Goal: Task Accomplishment & Management: Complete application form

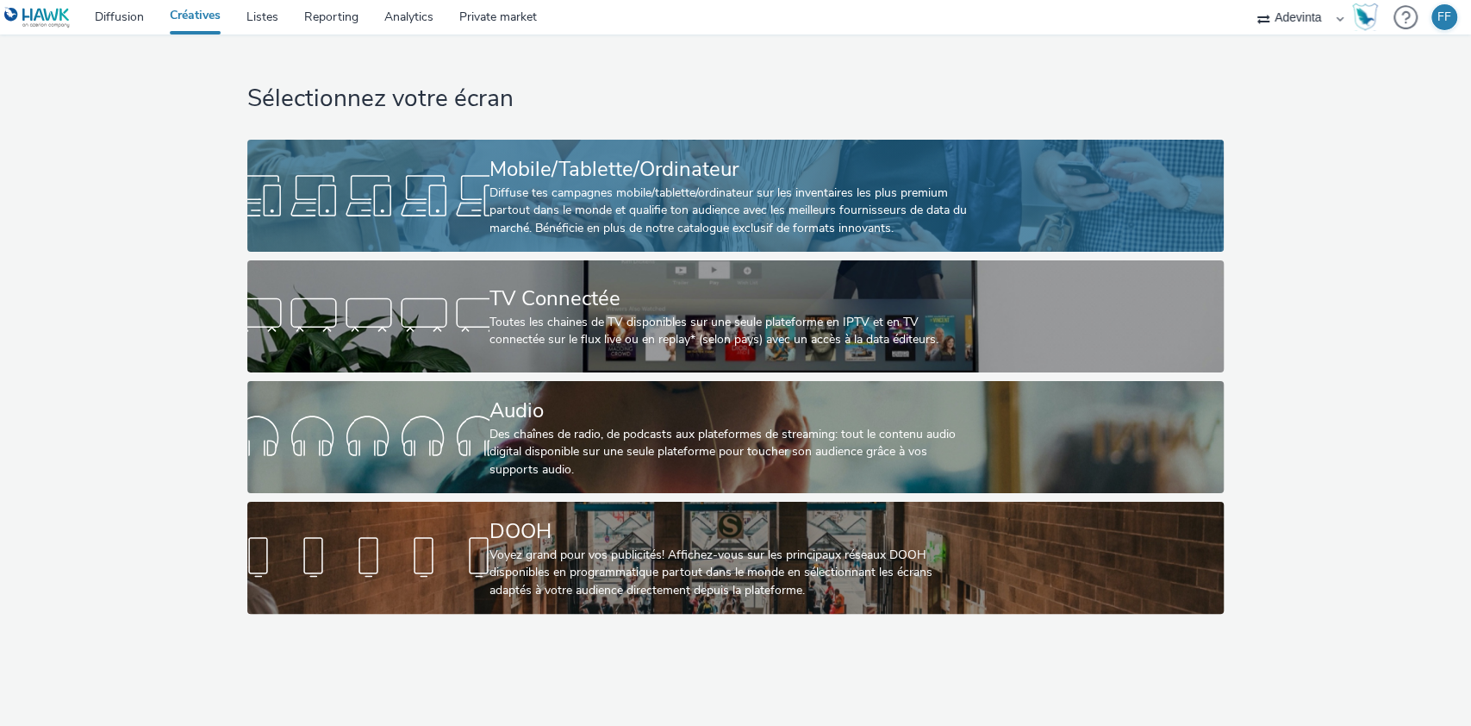
click at [758, 213] on div "Diffuse tes campagnes mobile/tablette/ordinateur sur les inventaires les plus p…" at bounding box center [732, 210] width 485 height 53
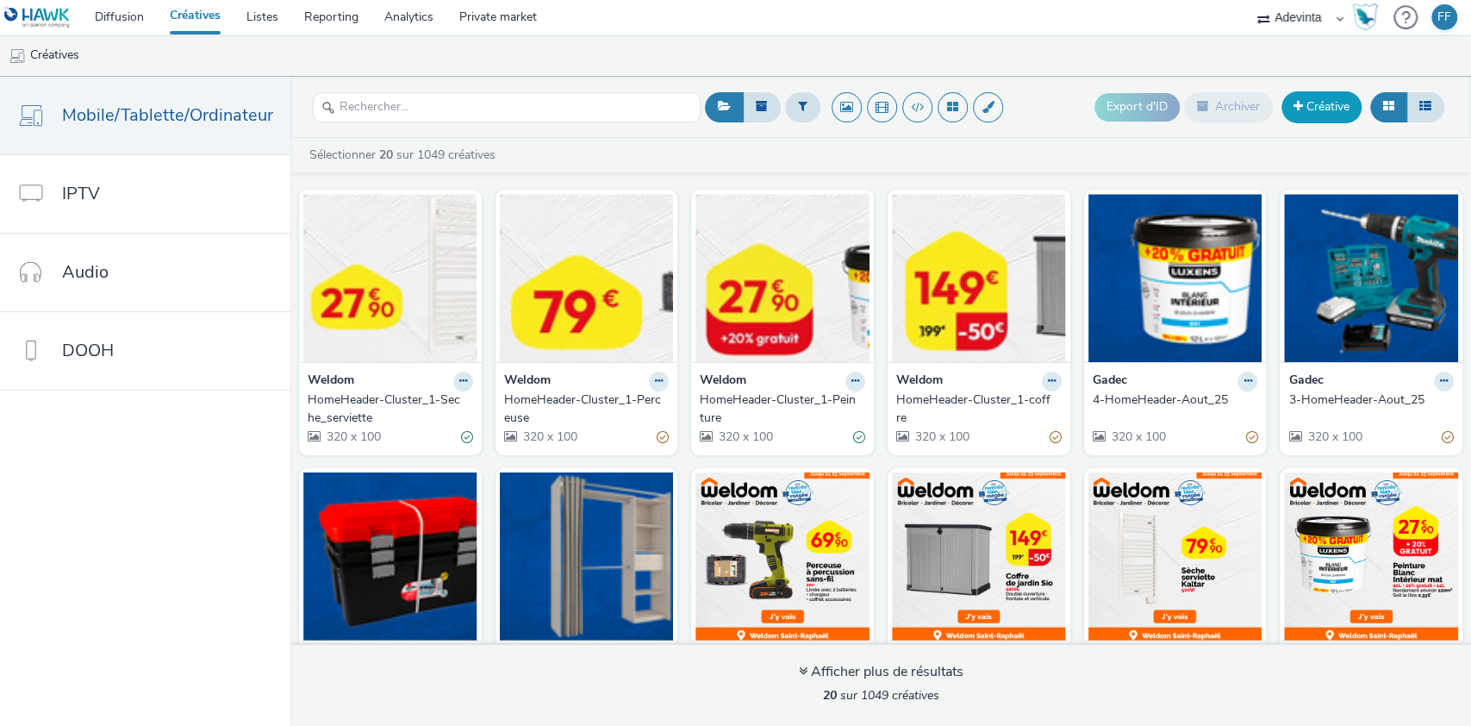
click at [1301, 103] on span at bounding box center [1298, 106] width 9 height 12
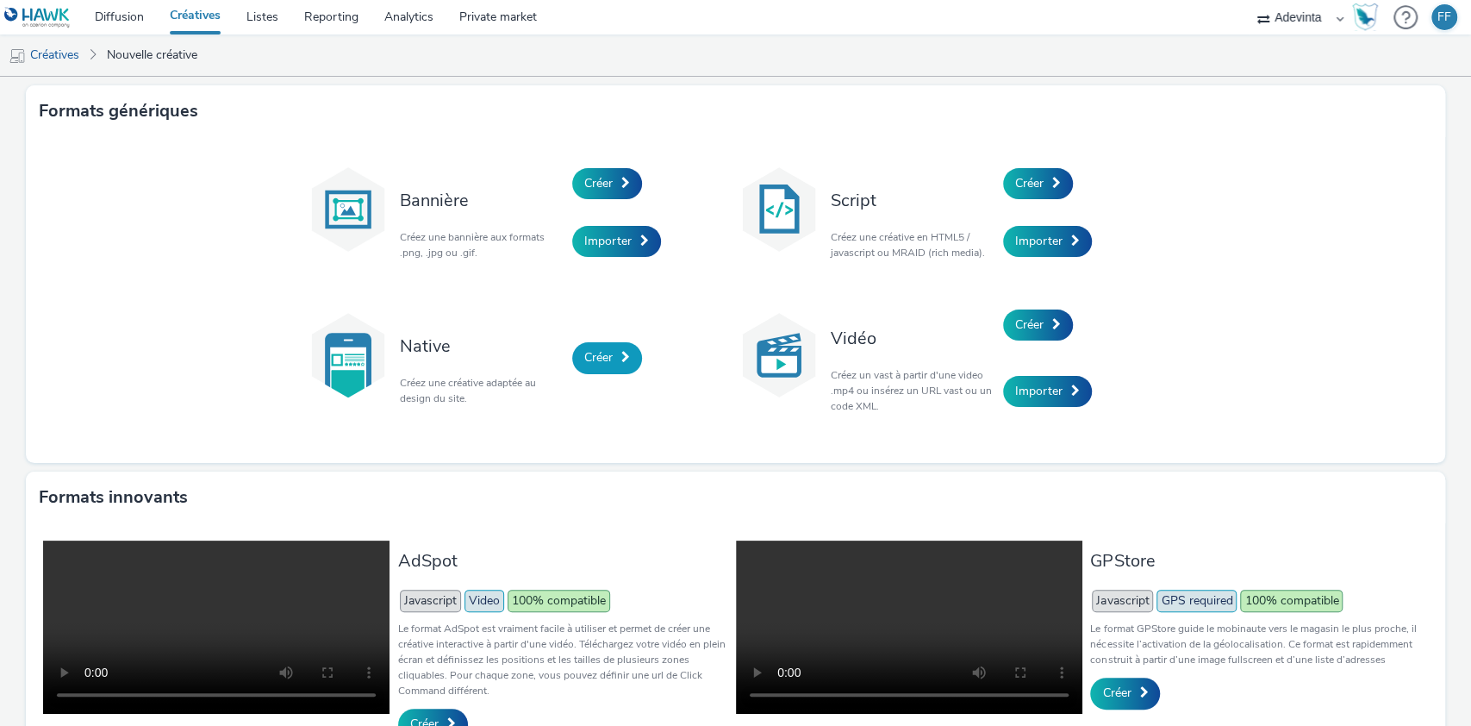
click at [586, 354] on span "Créer" at bounding box center [598, 357] width 28 height 16
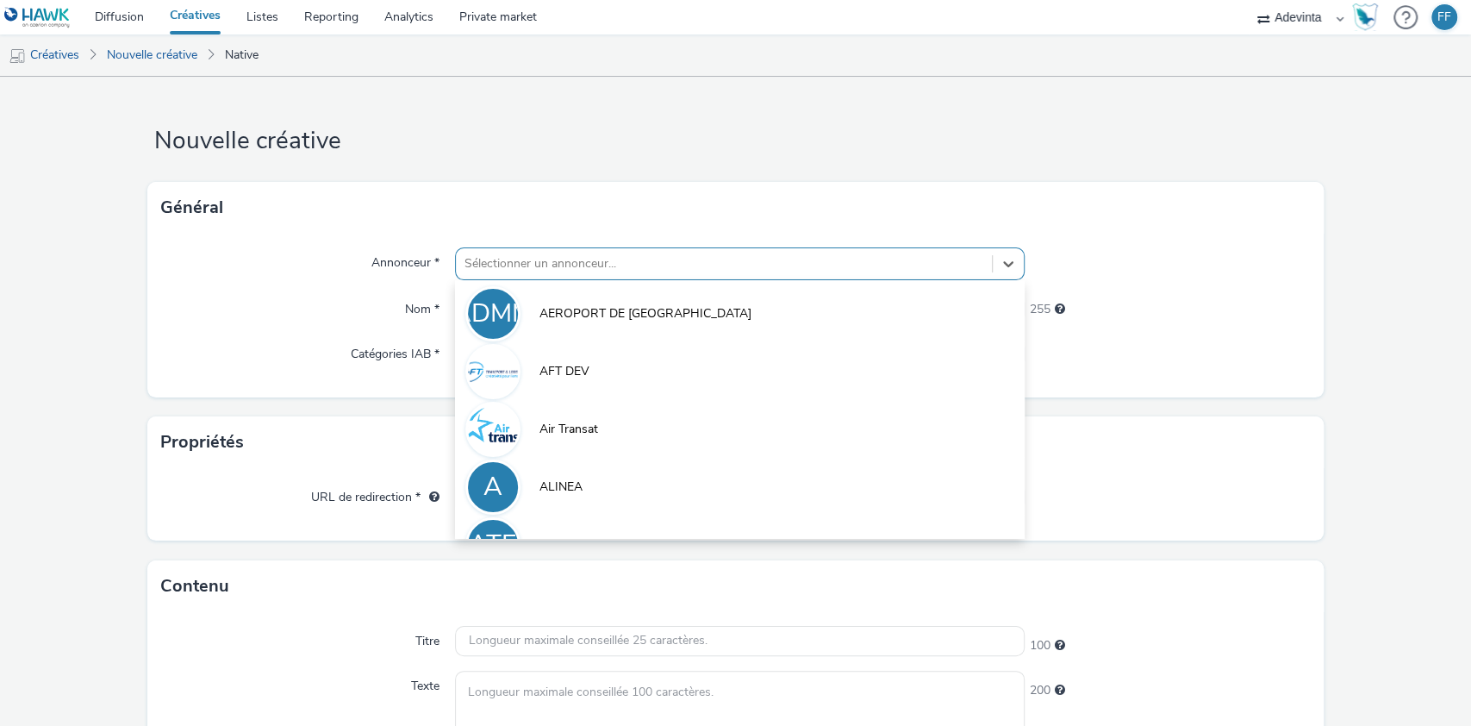
click at [510, 259] on div at bounding box center [725, 263] width 520 height 21
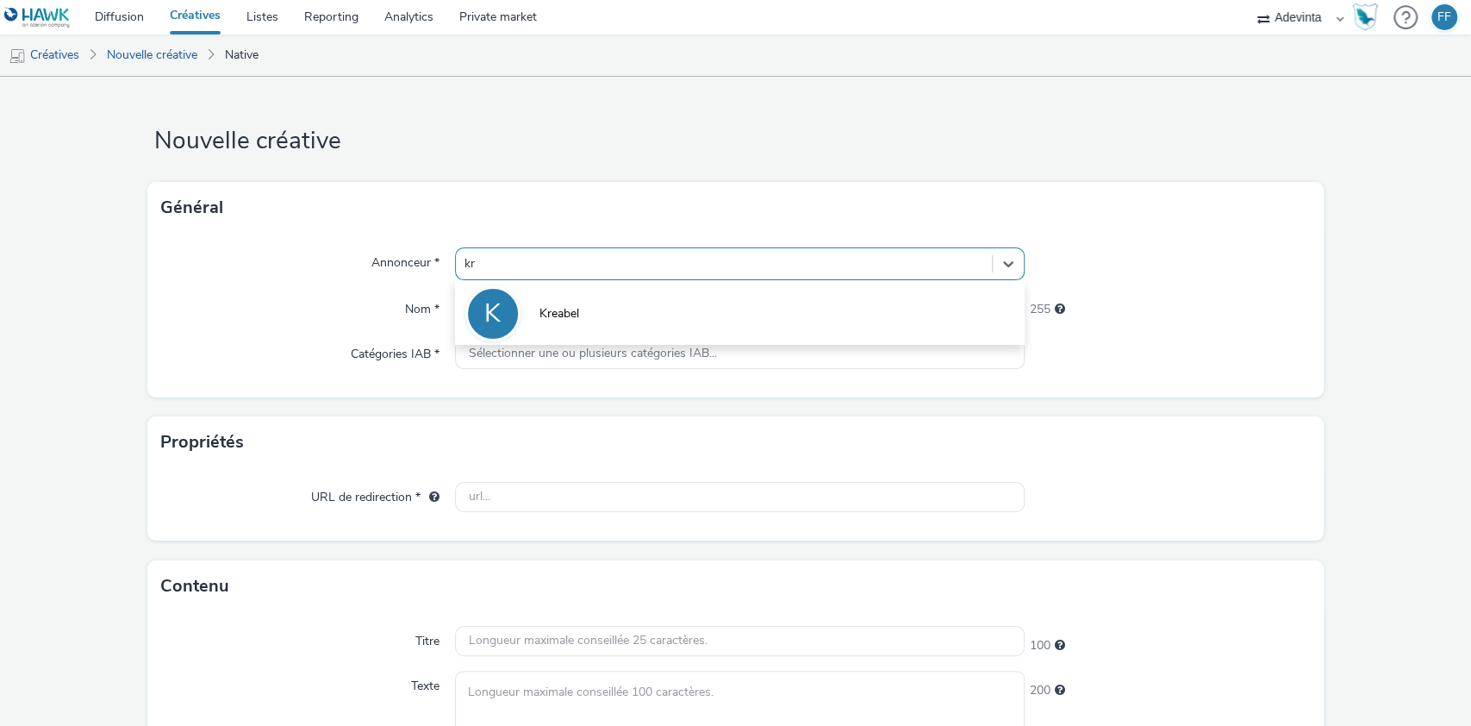
type input "kre"
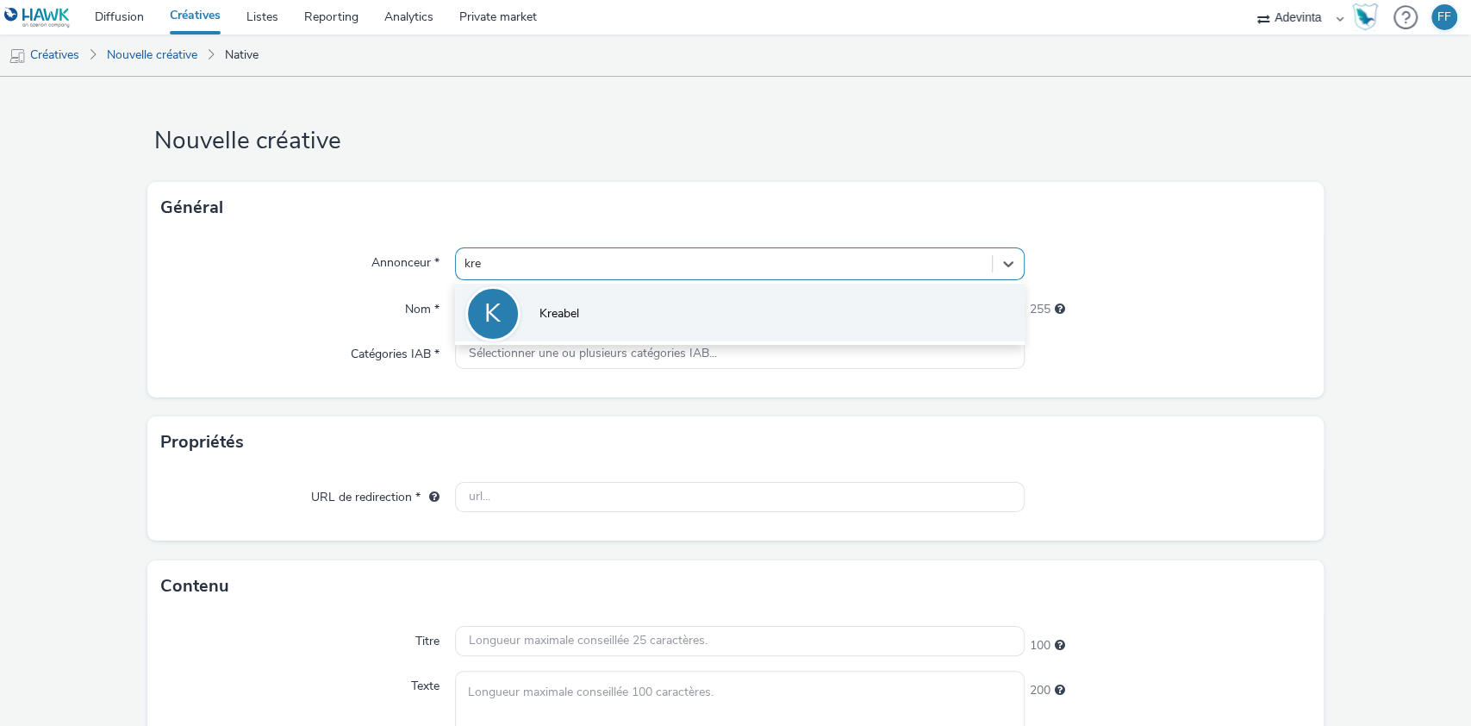
click at [613, 310] on li "K Kreabel" at bounding box center [740, 313] width 571 height 58
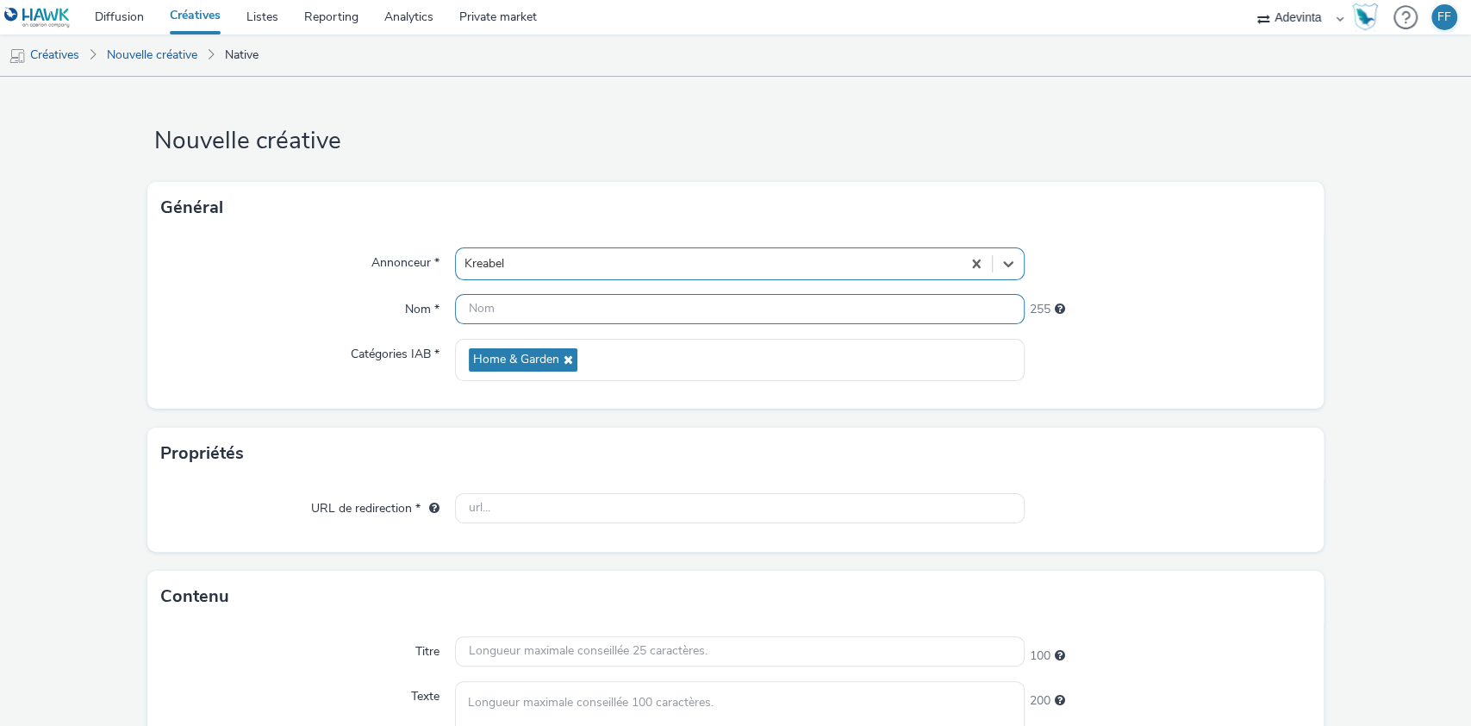
click at [581, 306] on input "text" at bounding box center [740, 309] width 571 height 30
type input "Braderie Sept"
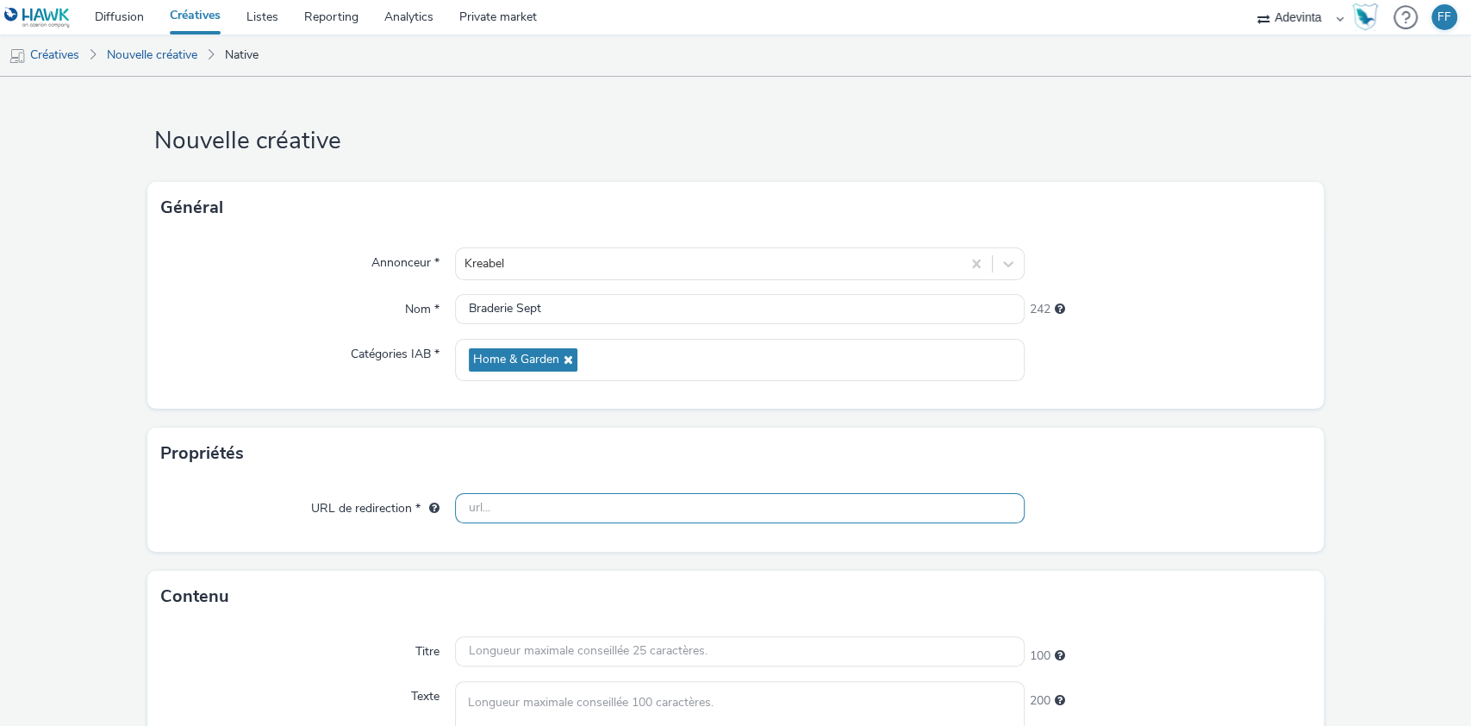
drag, startPoint x: 597, startPoint y: 509, endPoint x: 578, endPoint y: 511, distance: 19.0
click at [597, 509] on input "text" at bounding box center [740, 508] width 571 height 30
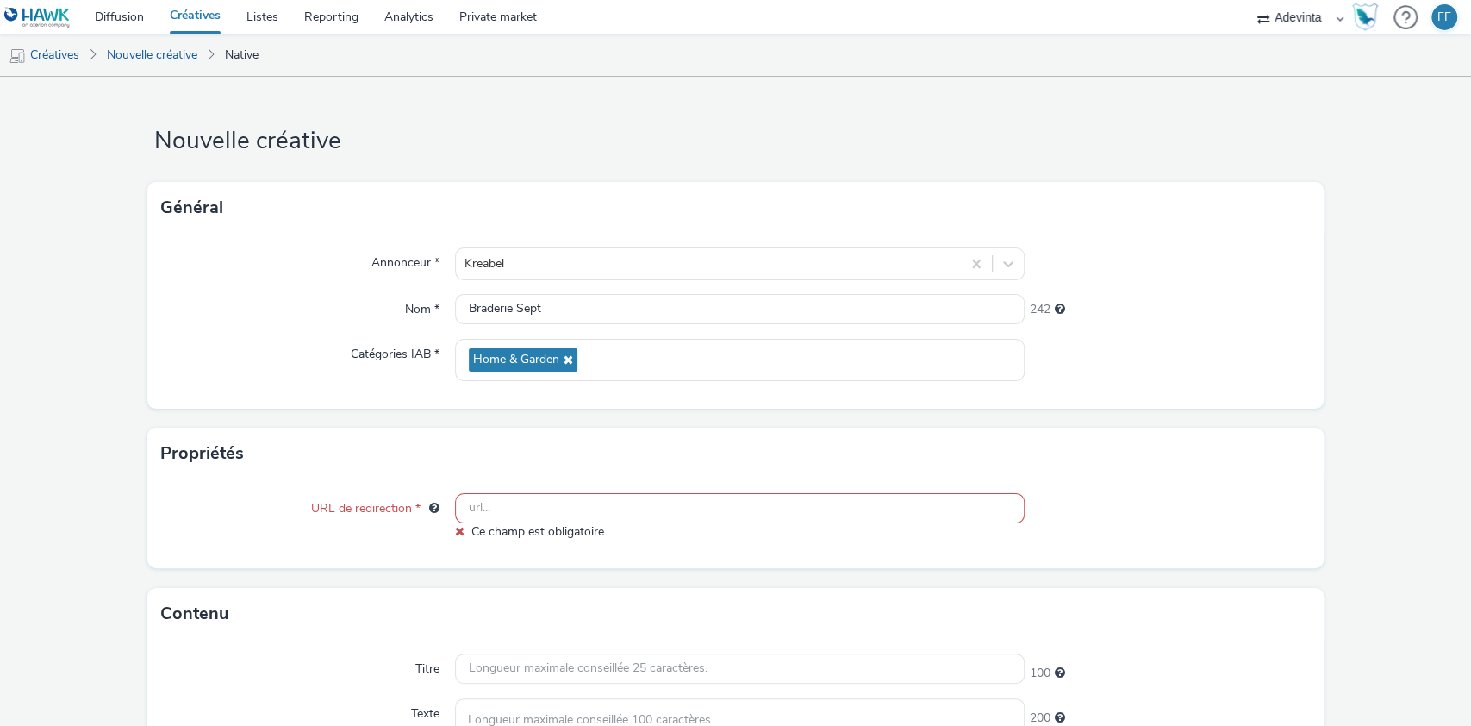
paste input "https://www.kreabel.fr/?utm_source=Leboncoin+braderie&utm_medium=Leboncoin+brad…"
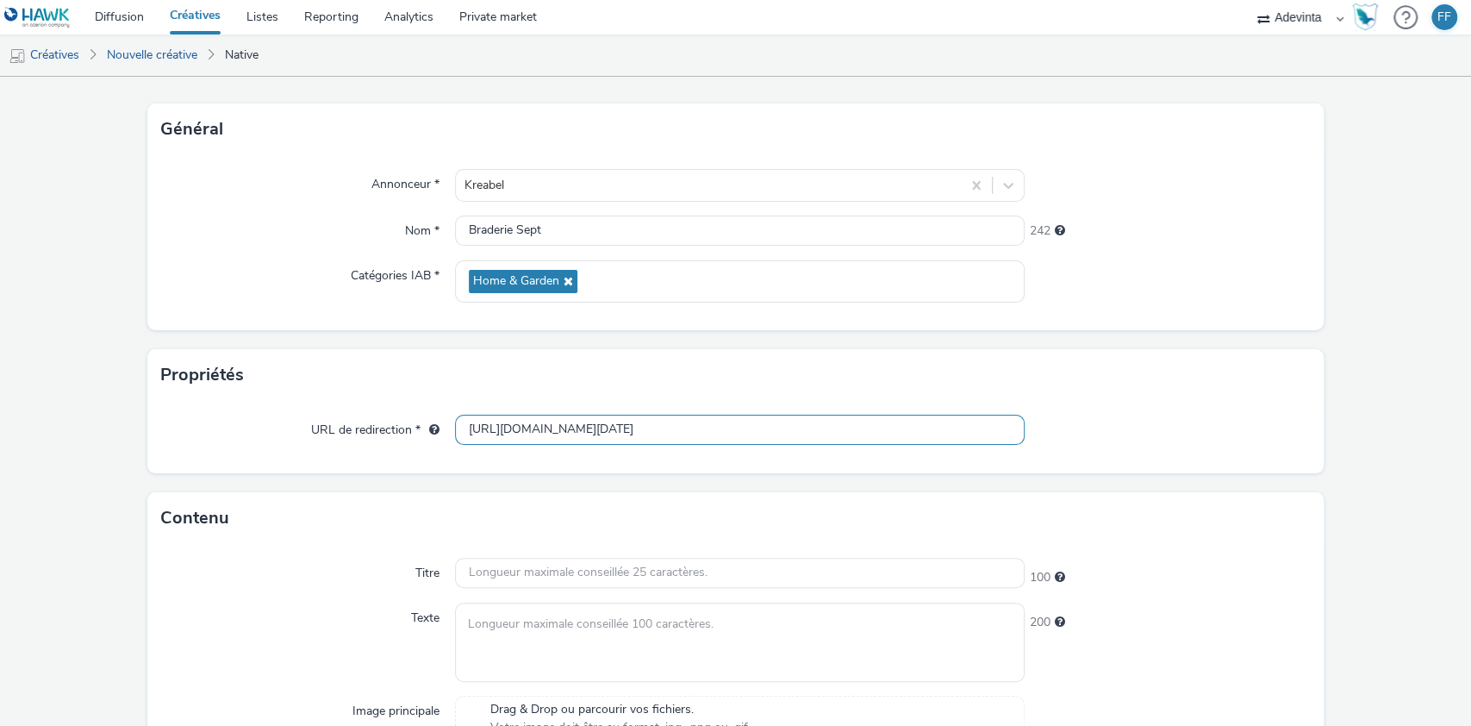
scroll to position [115, 0]
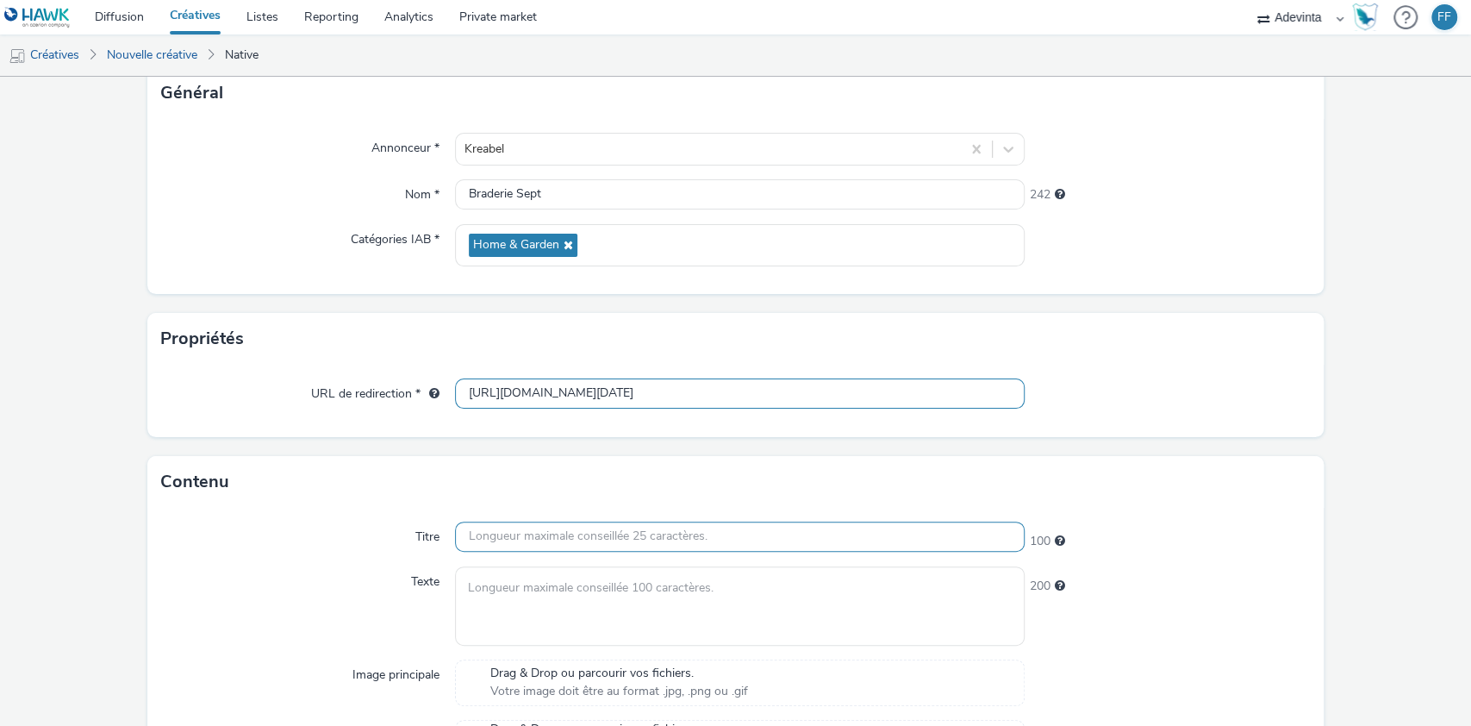
type input "https://www.kreabel.fr/?utm_source=Leboncoin+braderie&utm_medium=Leboncoin+brad…"
click at [565, 543] on input "text" at bounding box center [740, 536] width 571 height 30
paste input "Grande braderie du 1er au 7 septembre"
type input "Grande braderie du 1er au 7 septembre"
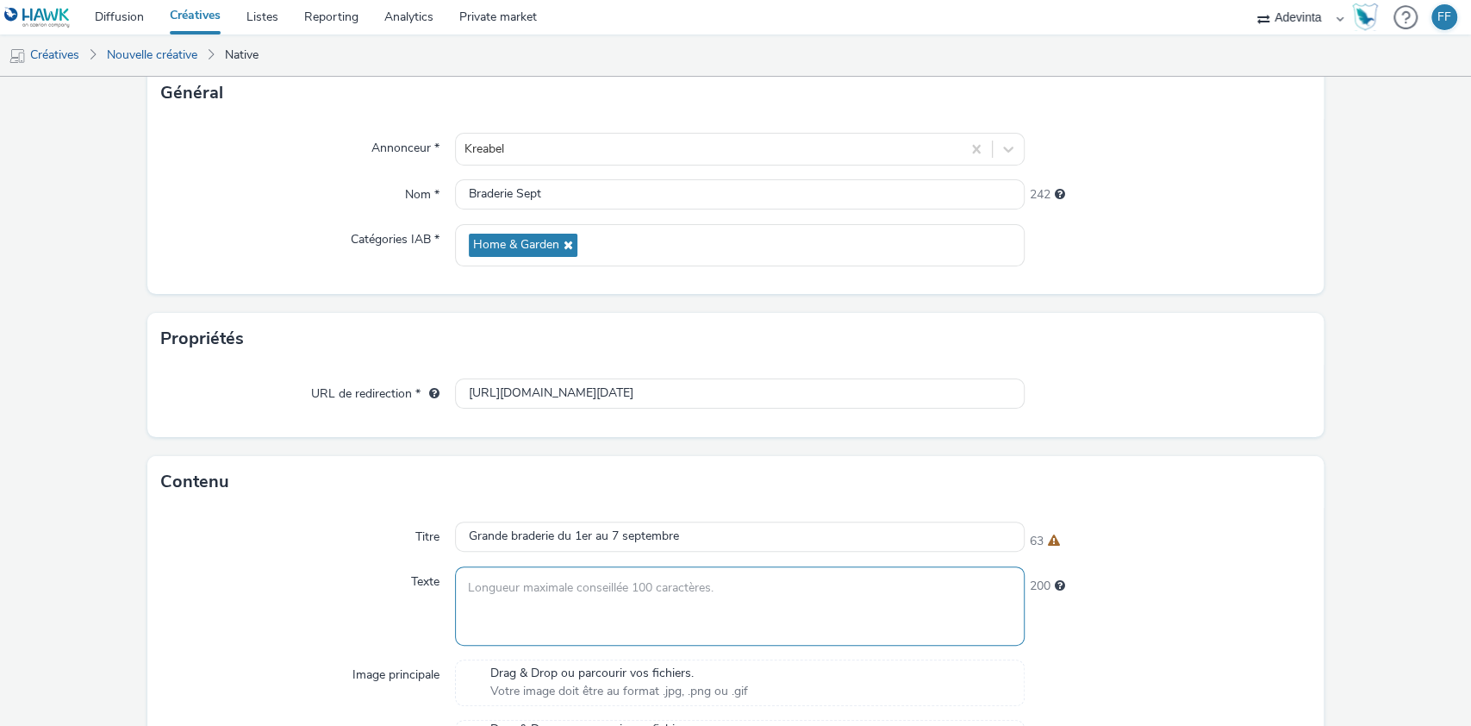
click at [614, 608] on textarea at bounding box center [740, 605] width 571 height 78
paste textarea "Grande braderie meubles"
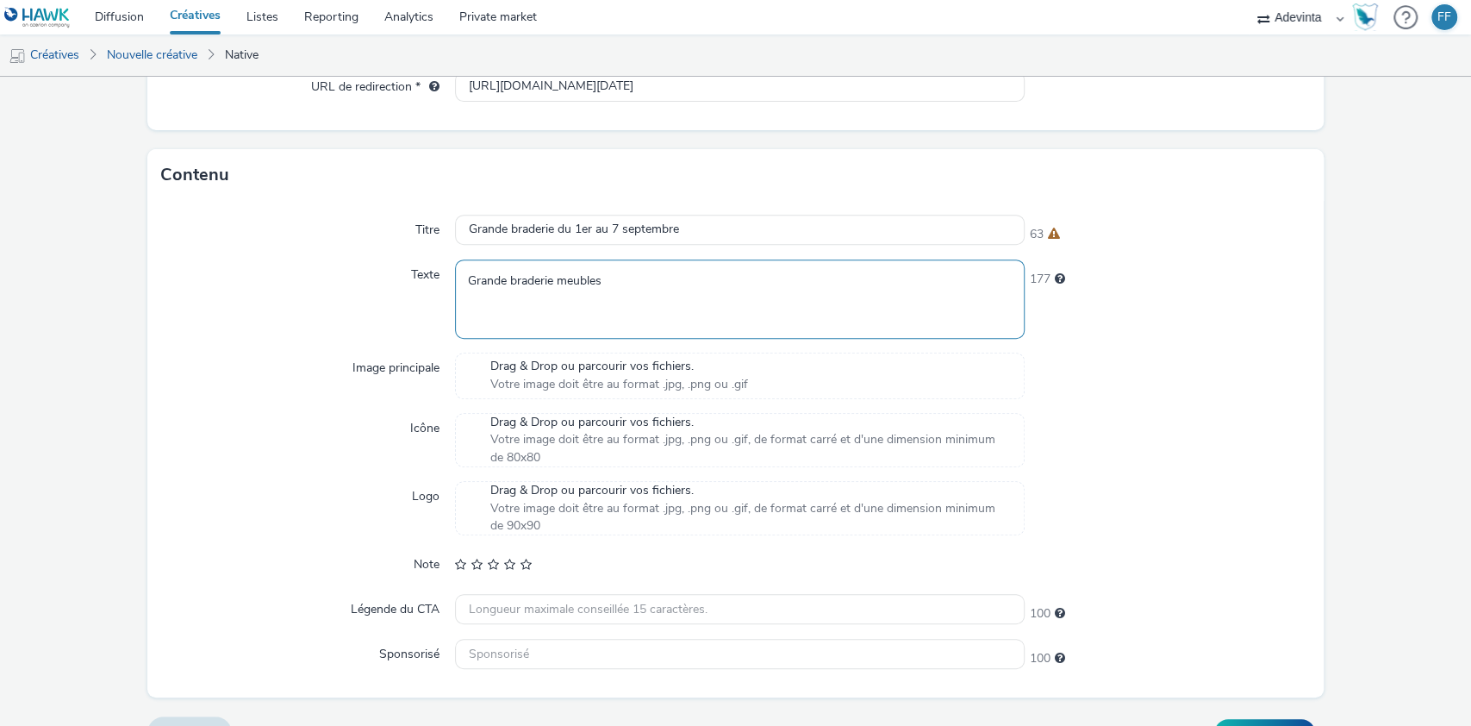
scroll to position [456, 0]
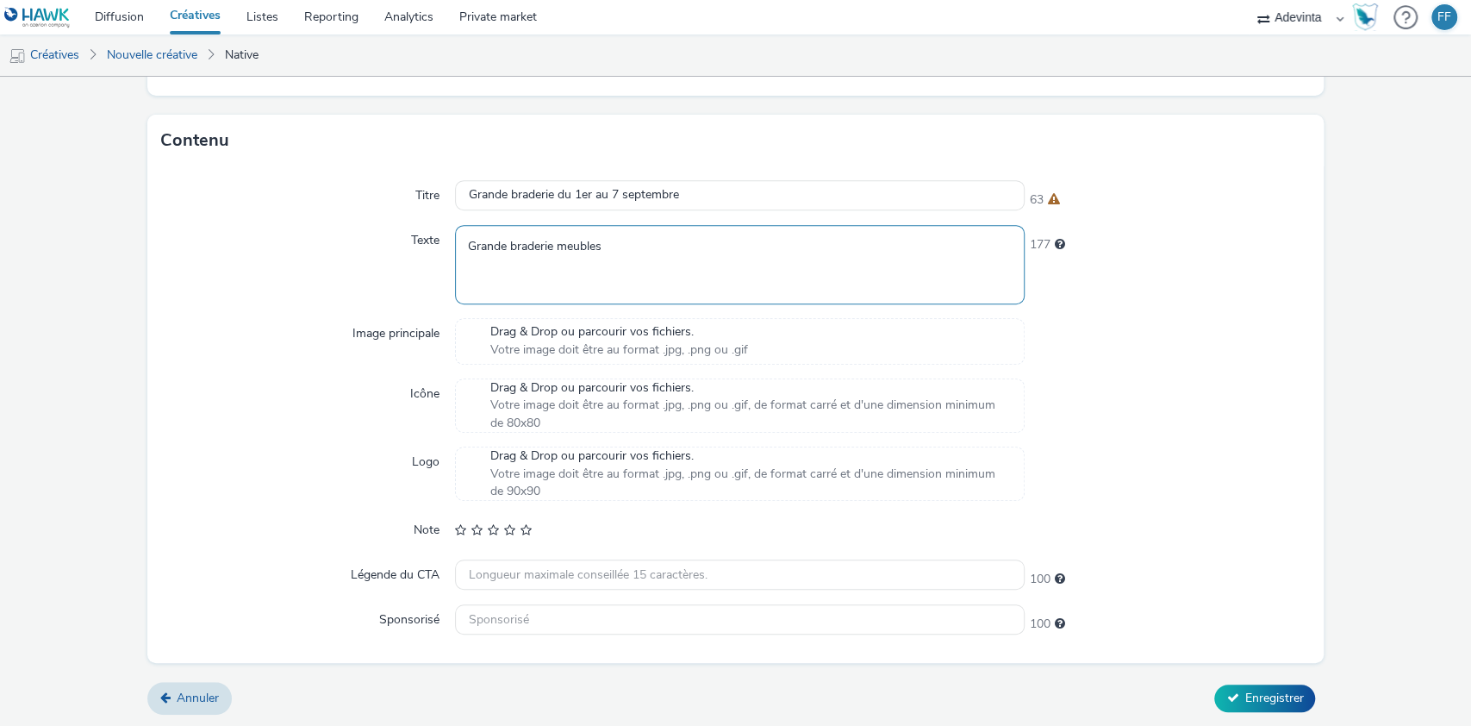
type textarea "Grande braderie meubles"
click at [640, 339] on span "Drag & Drop ou parcourir vos fichiers." at bounding box center [619, 331] width 258 height 17
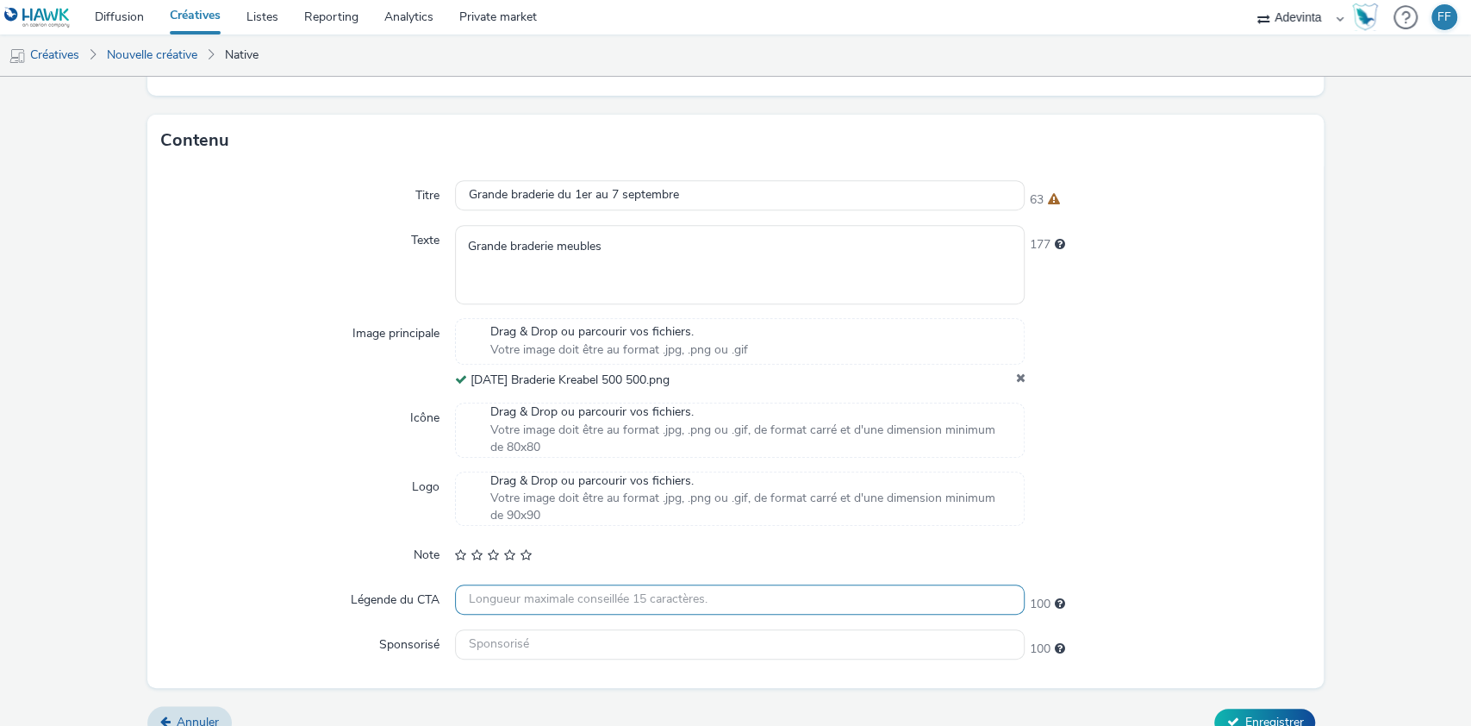
click at [572, 599] on input "text" at bounding box center [740, 599] width 571 height 30
drag, startPoint x: 563, startPoint y: 592, endPoint x: 423, endPoint y: 589, distance: 139.7
click at [423, 589] on div "Légende du CTA j'en profite 88" at bounding box center [736, 599] width 1150 height 31
paste input "J’en profite !"
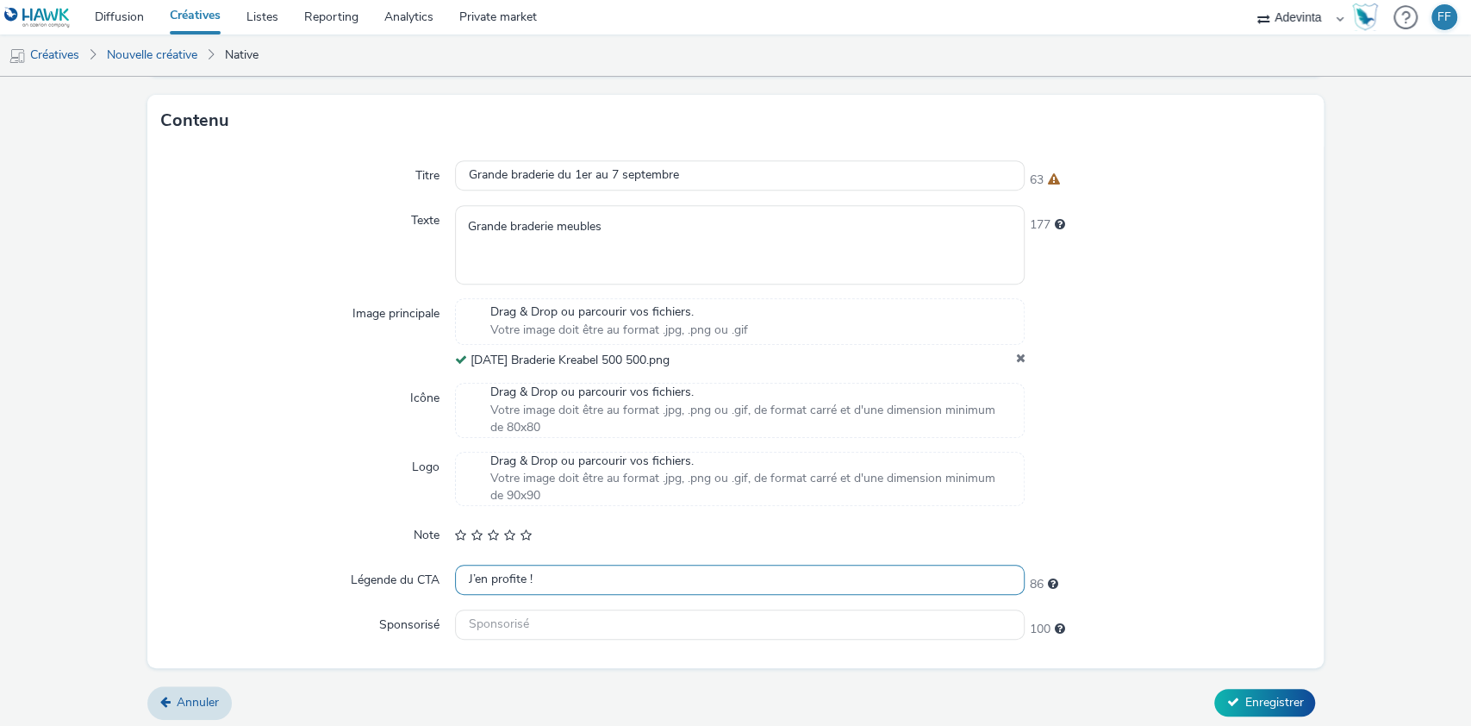
scroll to position [481, 0]
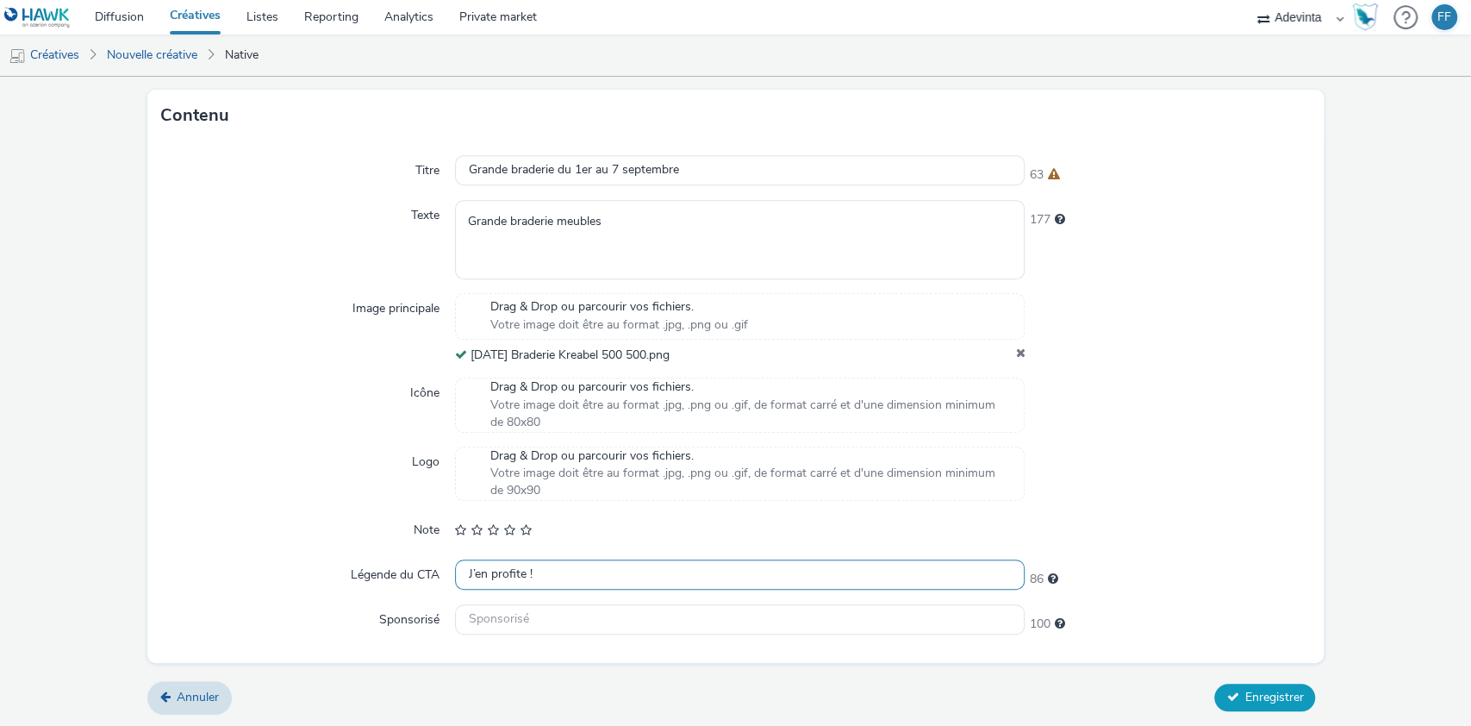
type input "J’en profite !"
click at [1245, 696] on span "Enregistrer" at bounding box center [1274, 697] width 59 height 16
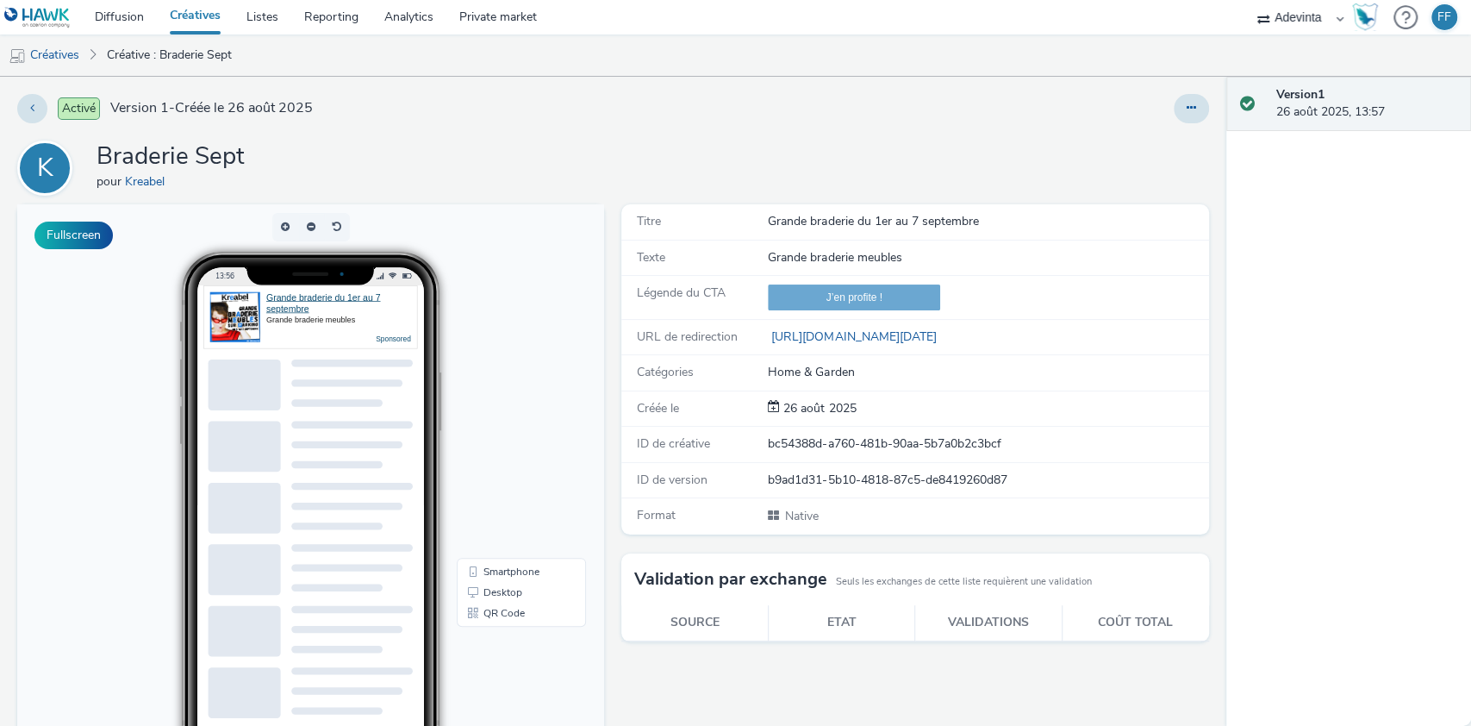
scroll to position [115, 0]
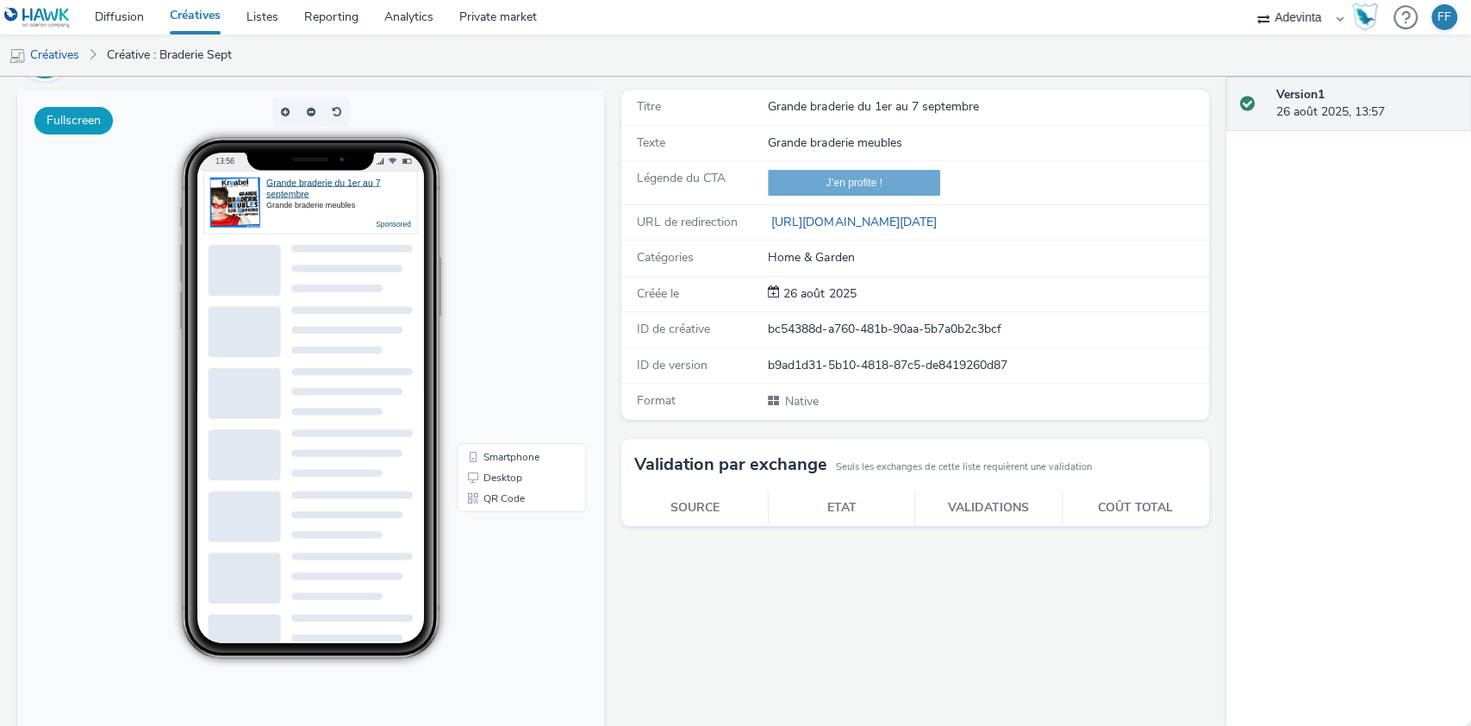
click at [87, 128] on button "Fullscreen" at bounding box center [73, 121] width 78 height 28
click at [40, 47] on link "Créatives" at bounding box center [44, 54] width 88 height 41
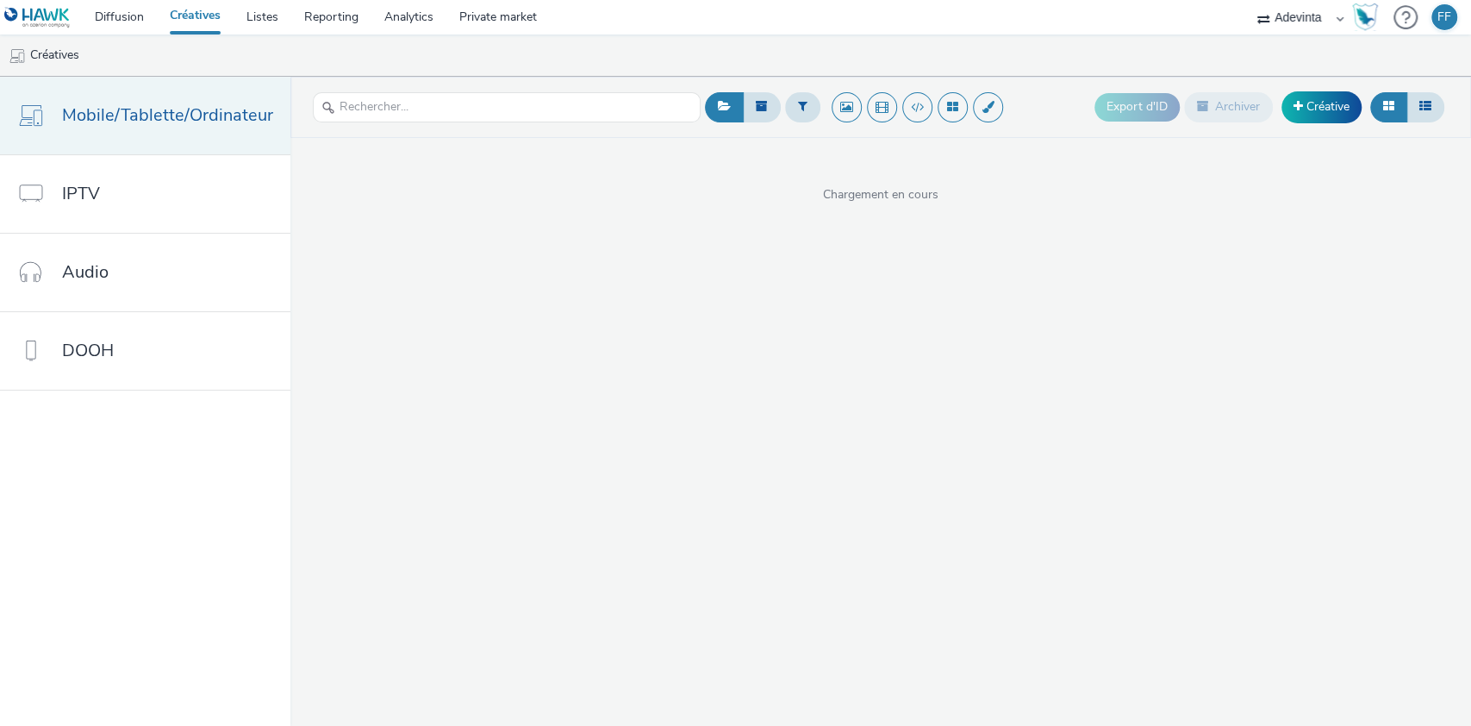
click at [110, 105] on span "Mobile/Tablette/Ordinateur" at bounding box center [167, 115] width 211 height 25
click at [1321, 106] on link "Créative" at bounding box center [1322, 106] width 80 height 31
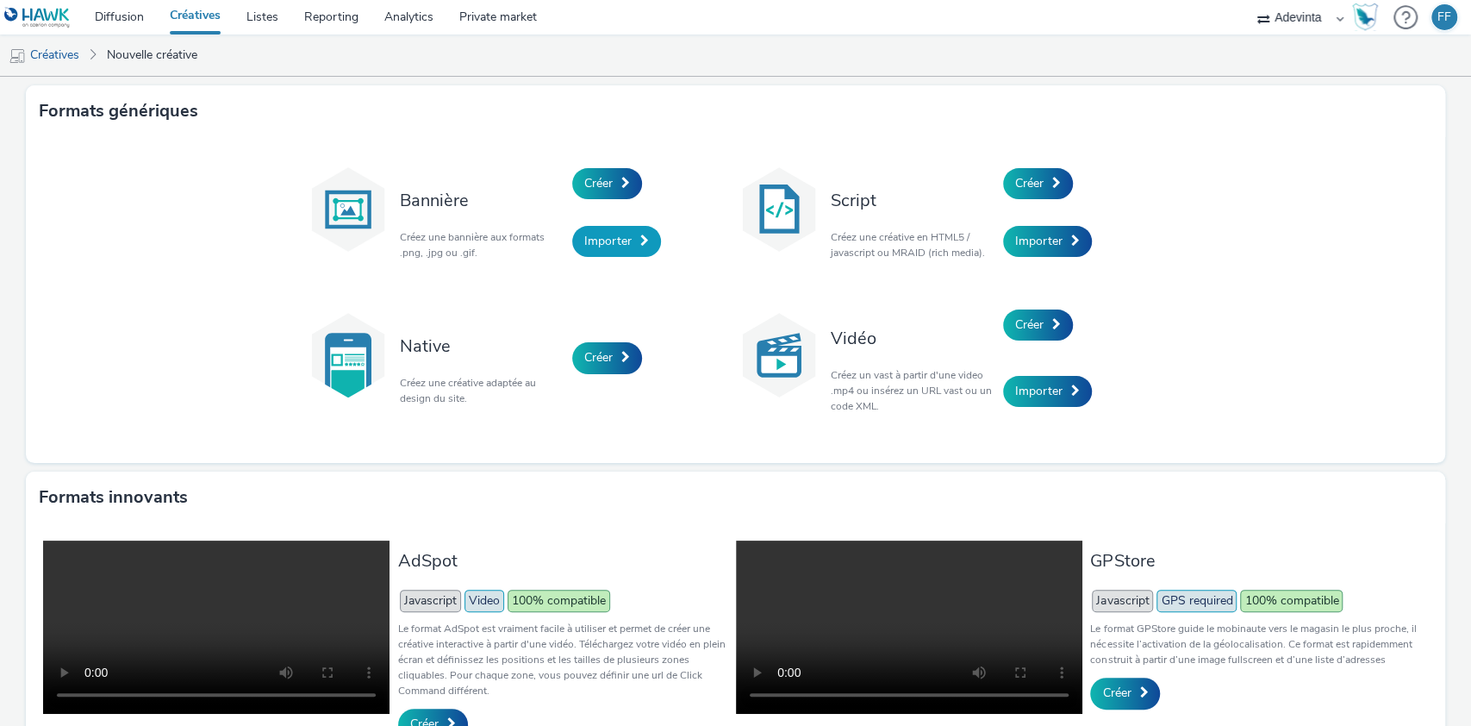
click at [604, 238] on span "Importer" at bounding box center [607, 241] width 47 height 16
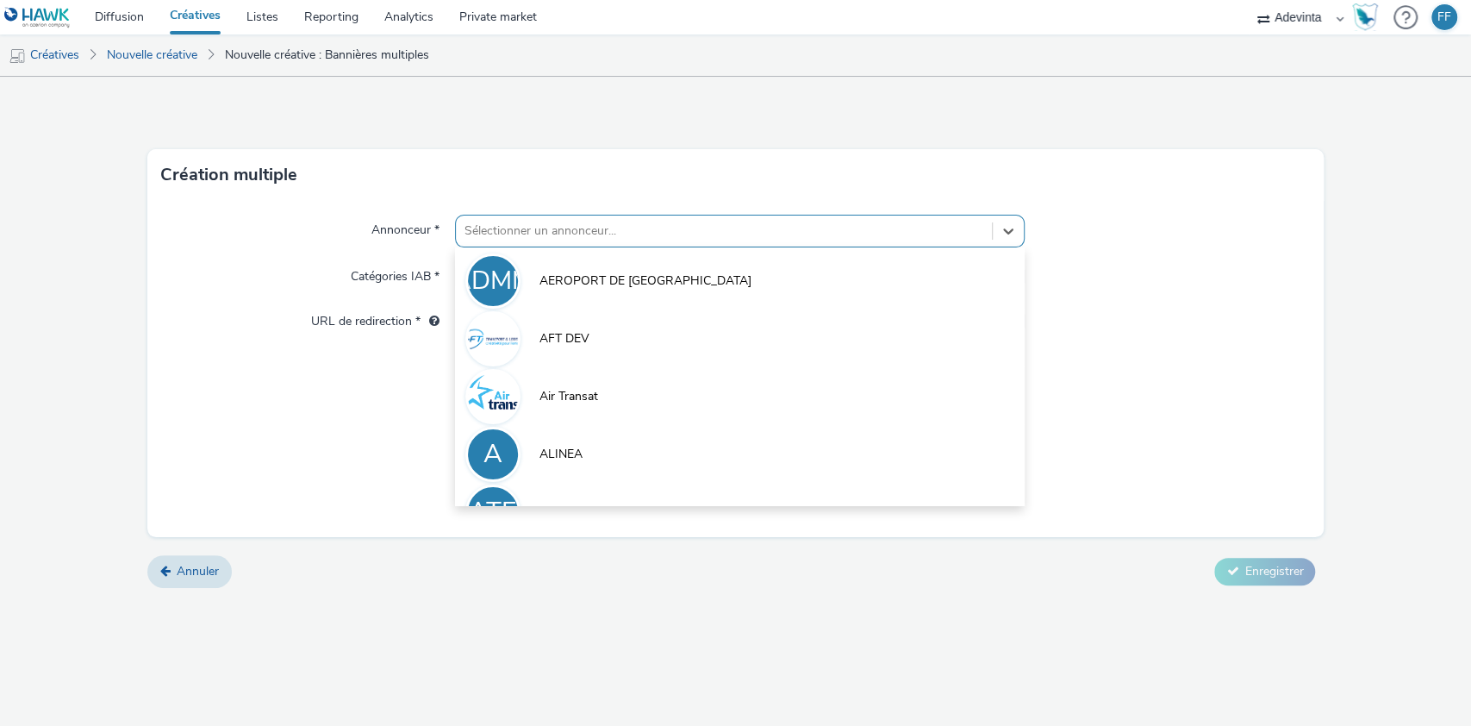
click at [600, 235] on div at bounding box center [725, 231] width 520 height 21
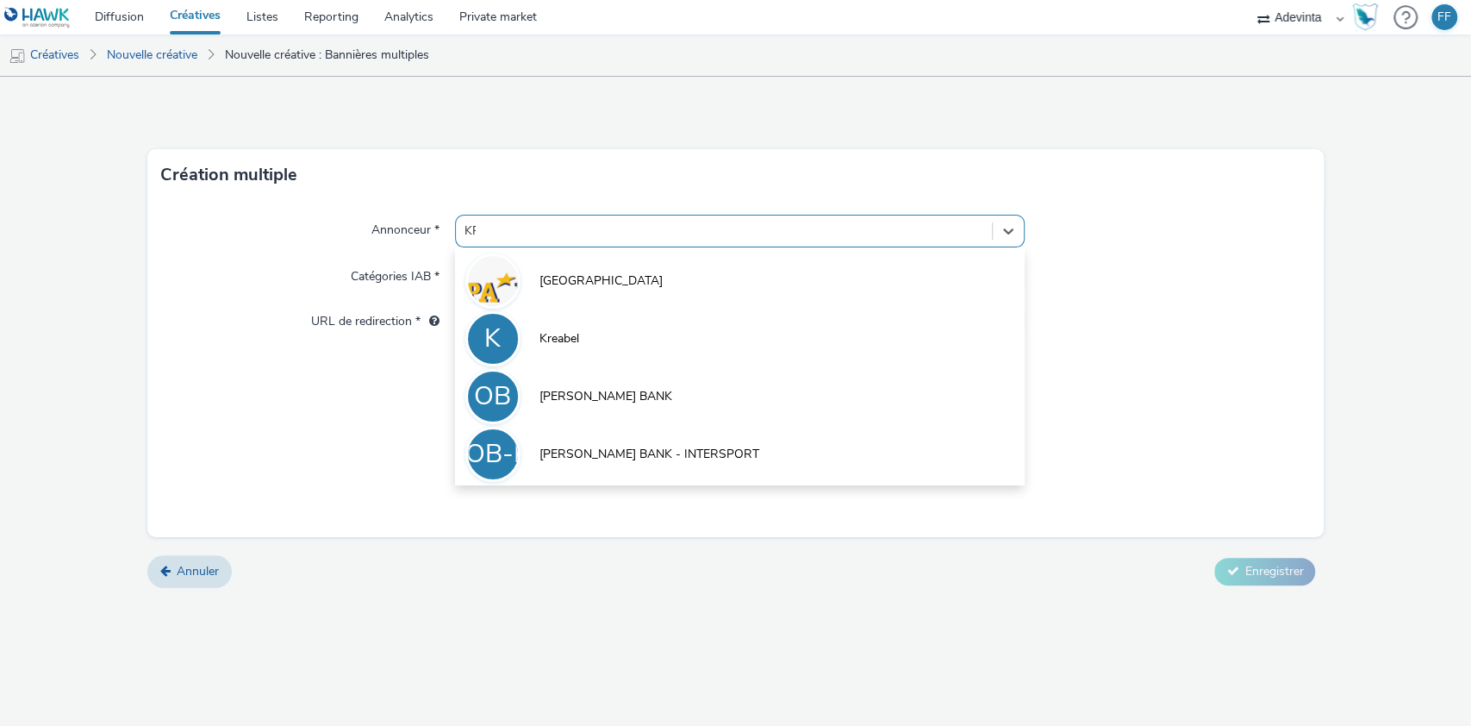
type input "KRE"
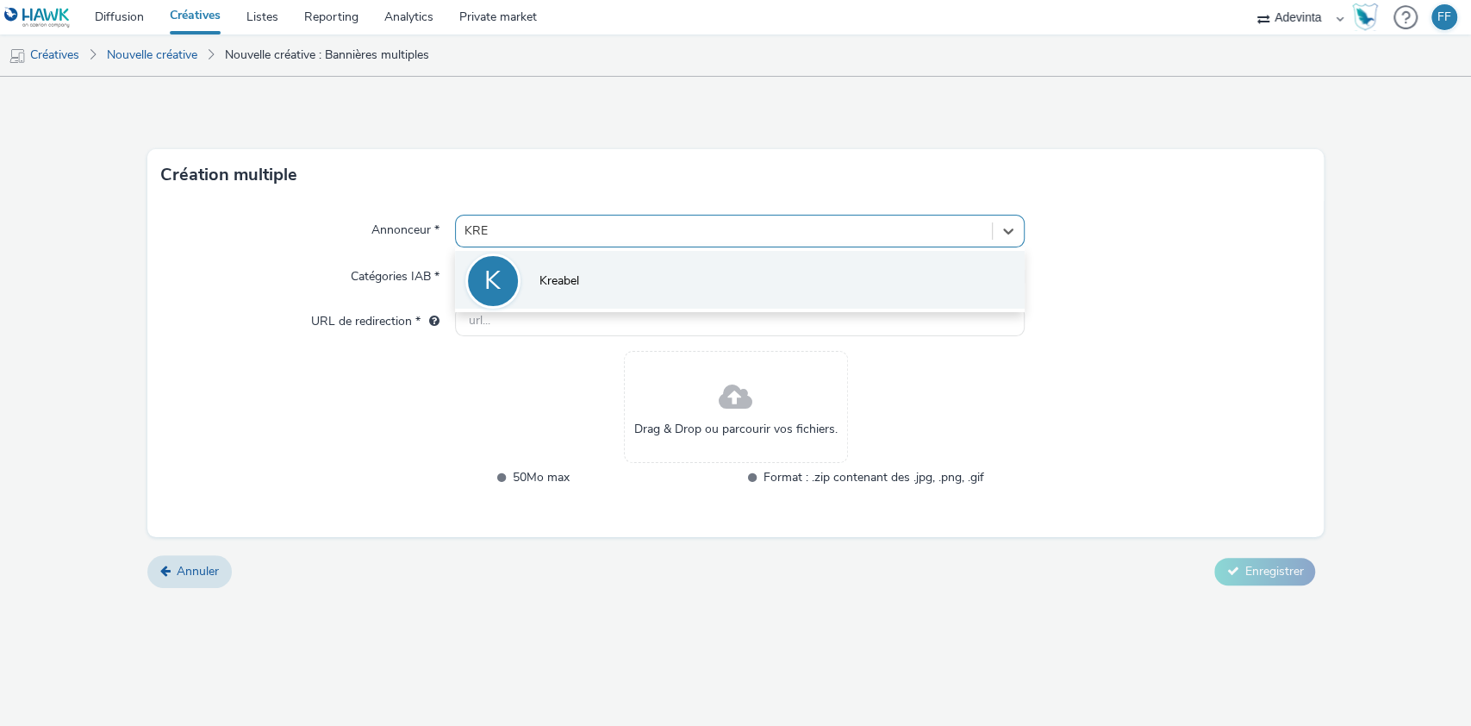
click at [566, 283] on span "Kreabel" at bounding box center [560, 280] width 40 height 17
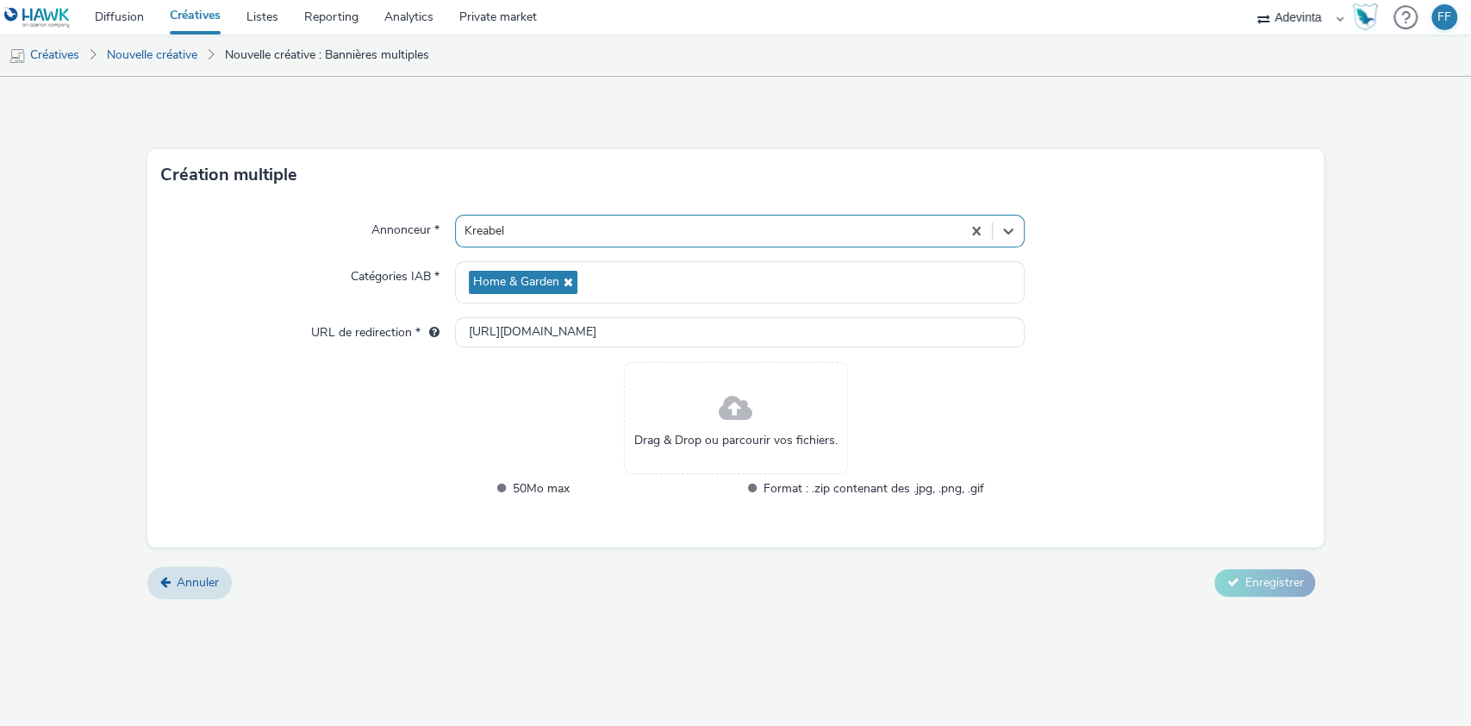
click at [738, 399] on span at bounding box center [736, 409] width 34 height 46
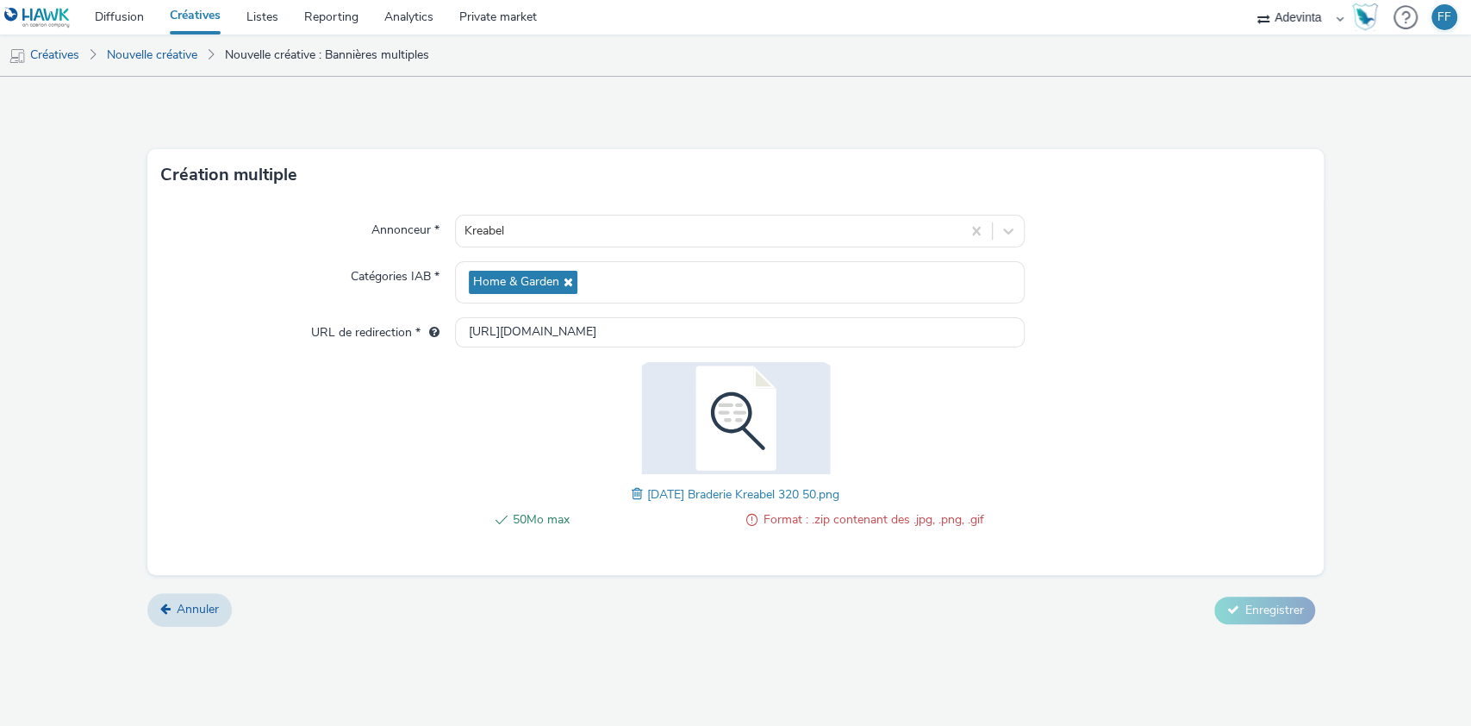
click at [747, 433] on img at bounding box center [736, 418] width 224 height 112
click at [632, 494] on span at bounding box center [640, 493] width 16 height 19
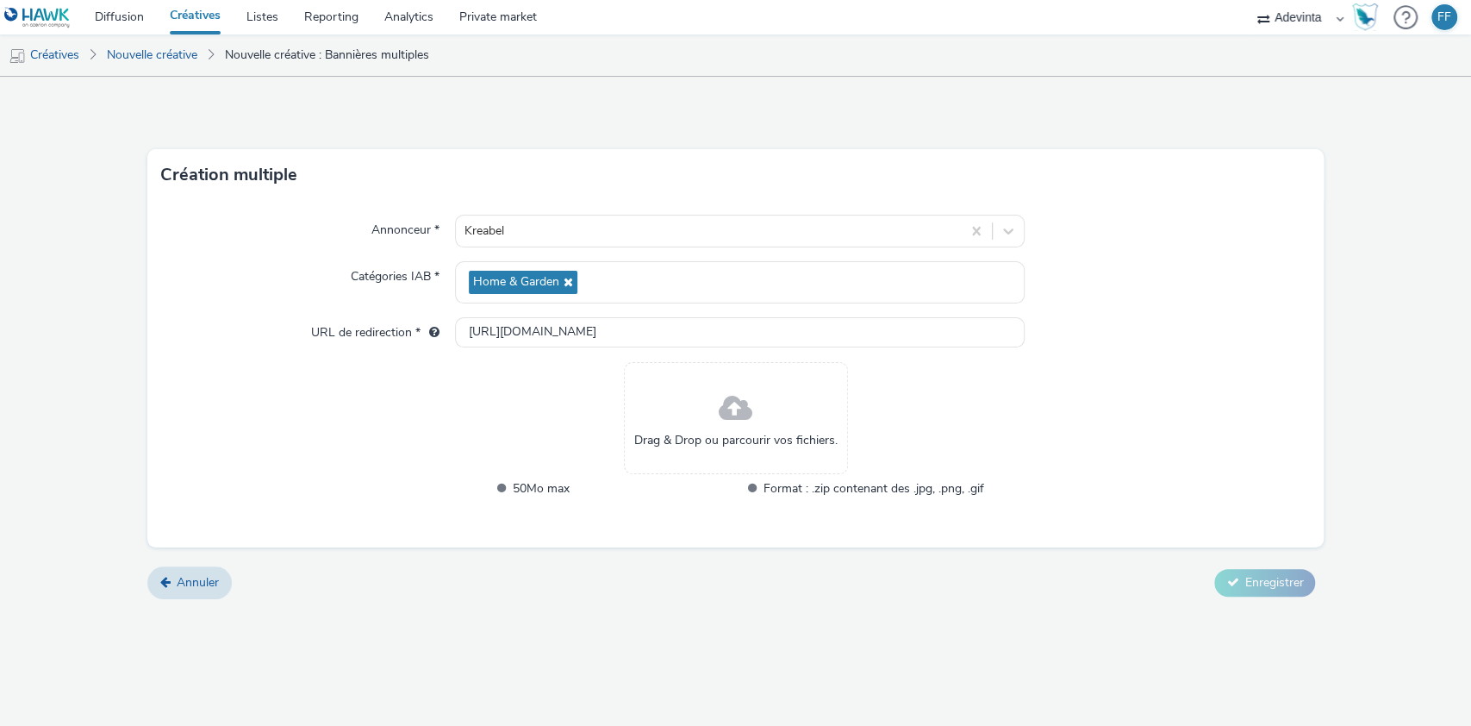
click at [699, 396] on div "Drag & Drop ou parcourir vos fichiers." at bounding box center [736, 418] width 224 height 112
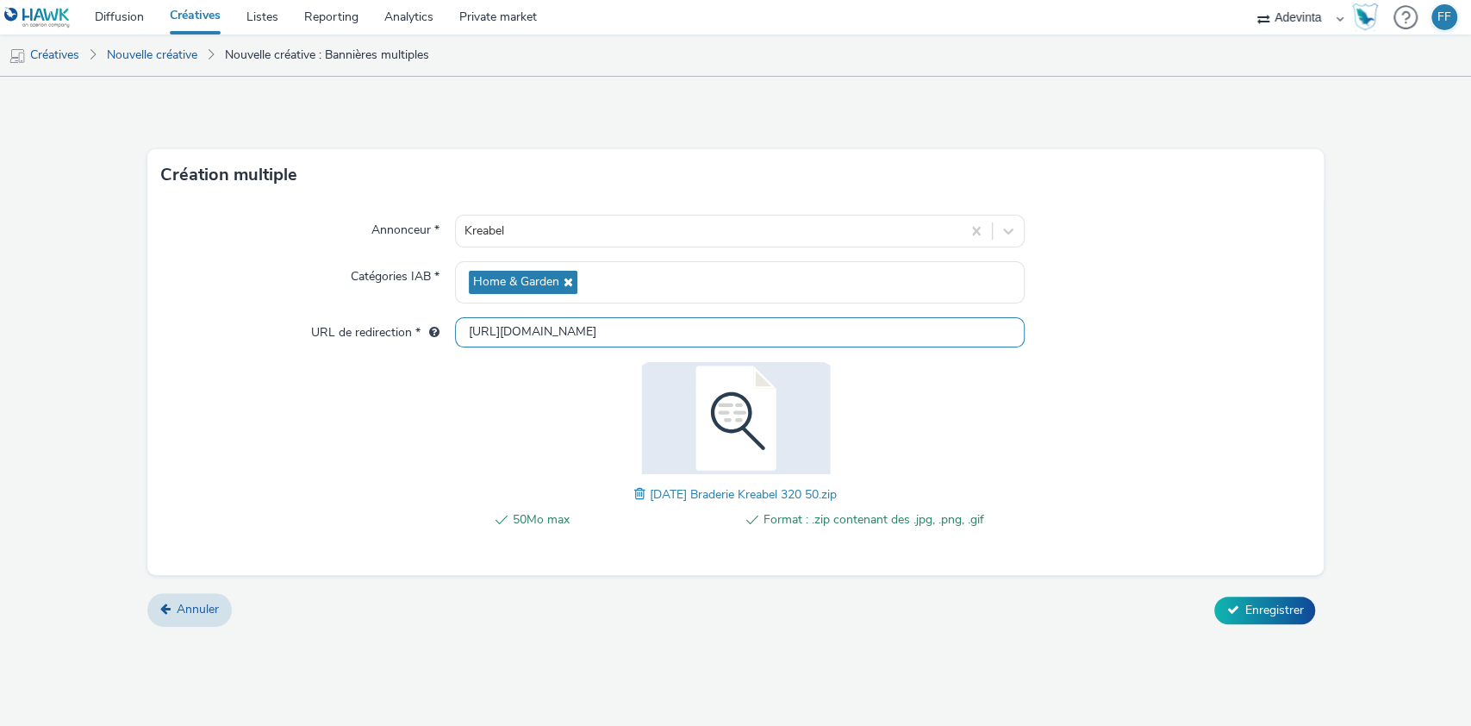
drag, startPoint x: 615, startPoint y: 334, endPoint x: 419, endPoint y: 325, distance: 196.7
click at [419, 323] on div "URL de redirection * http://kreabel.fr" at bounding box center [736, 332] width 1150 height 31
paste input "s://www.kreabel.fr/?utm_source=Leboncoin+braderie&utm_medium=Leboncoin+braderie…"
type input "https://www.kreabel.fr/?utm_source=Leboncoin+braderie&utm_medium=Leboncoin+brad…"
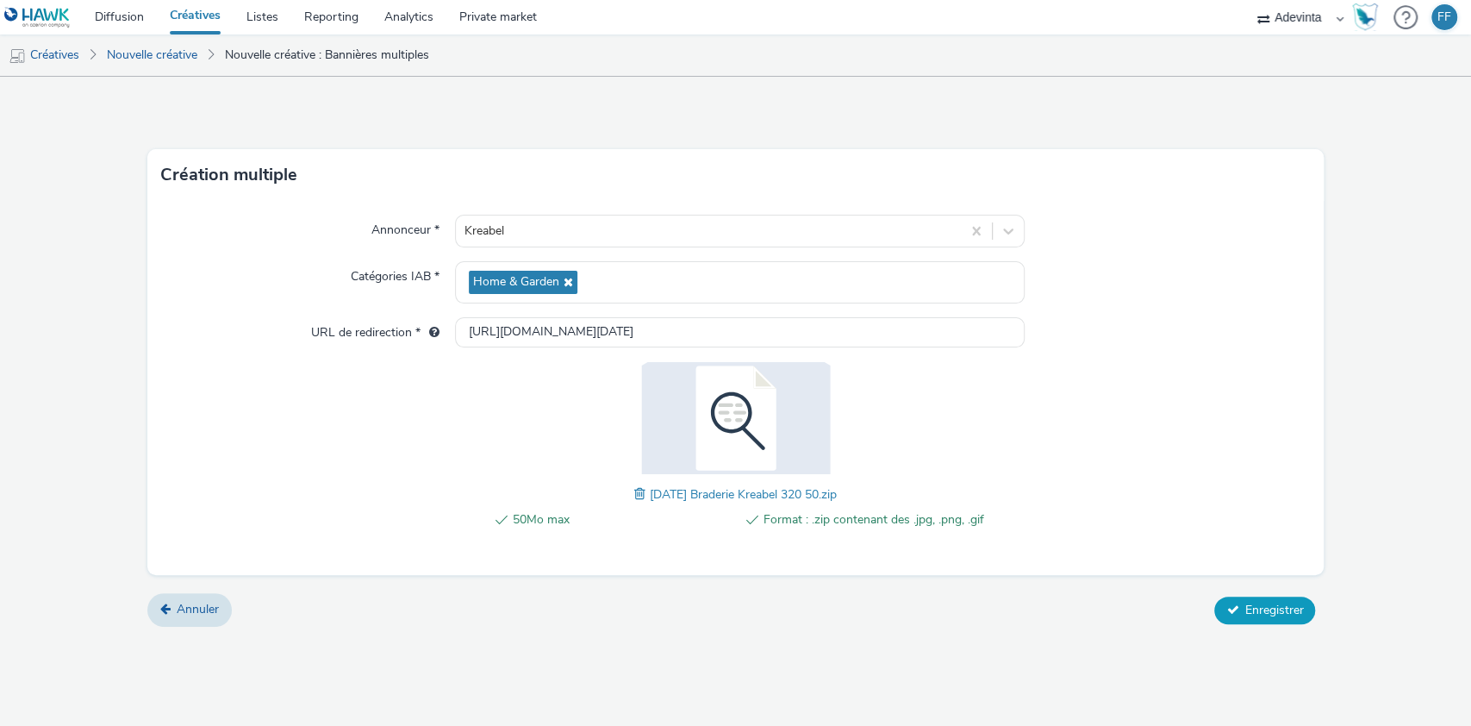
click at [1267, 608] on span "Enregistrer" at bounding box center [1274, 610] width 59 height 16
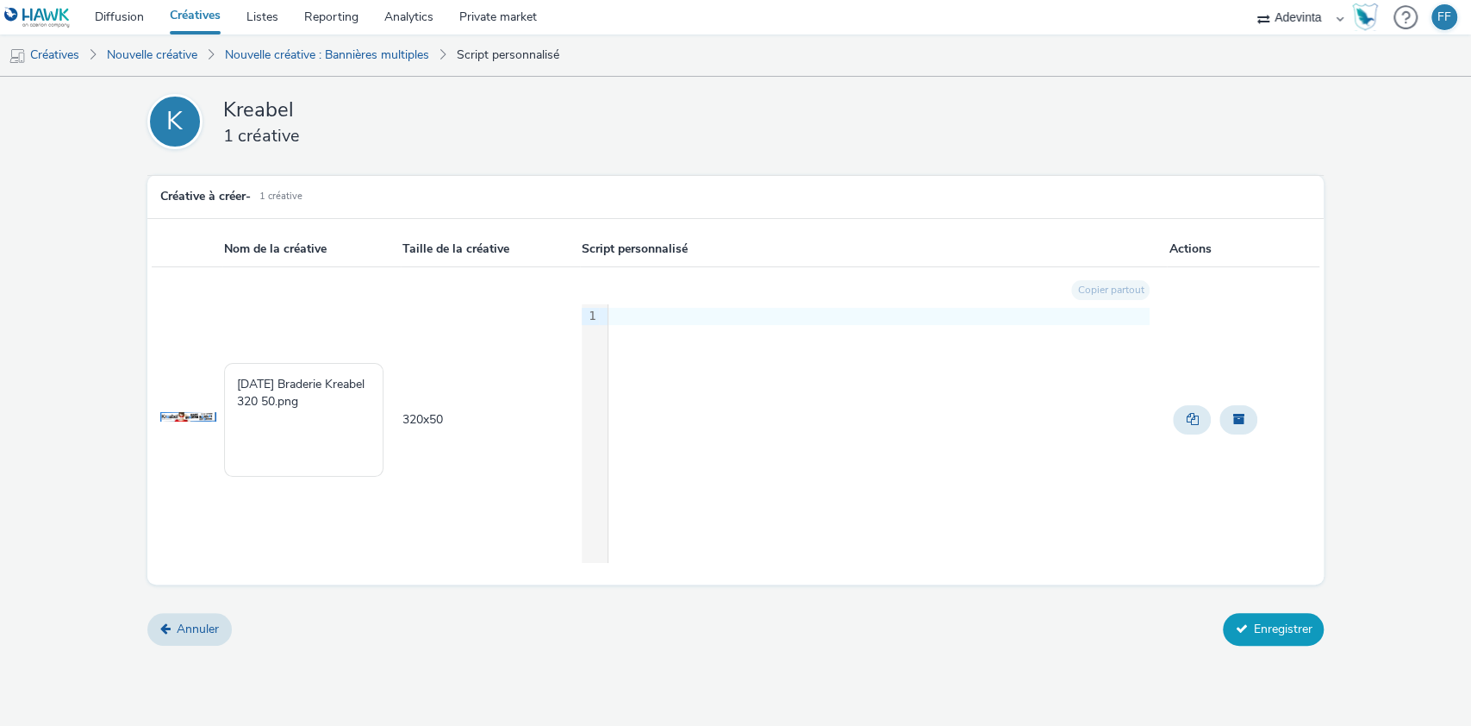
click at [1263, 632] on button "Enregistrer" at bounding box center [1273, 629] width 101 height 33
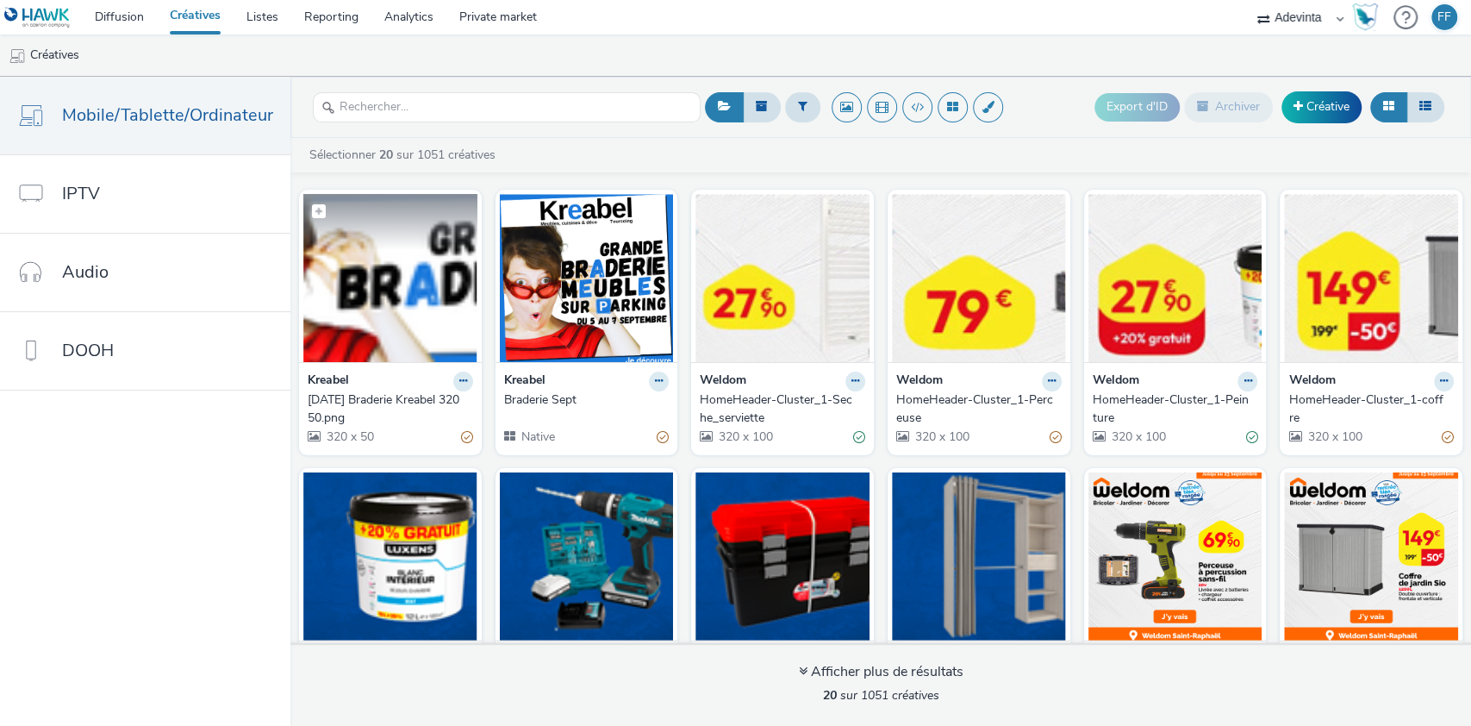
click at [407, 289] on img at bounding box center [390, 278] width 174 height 168
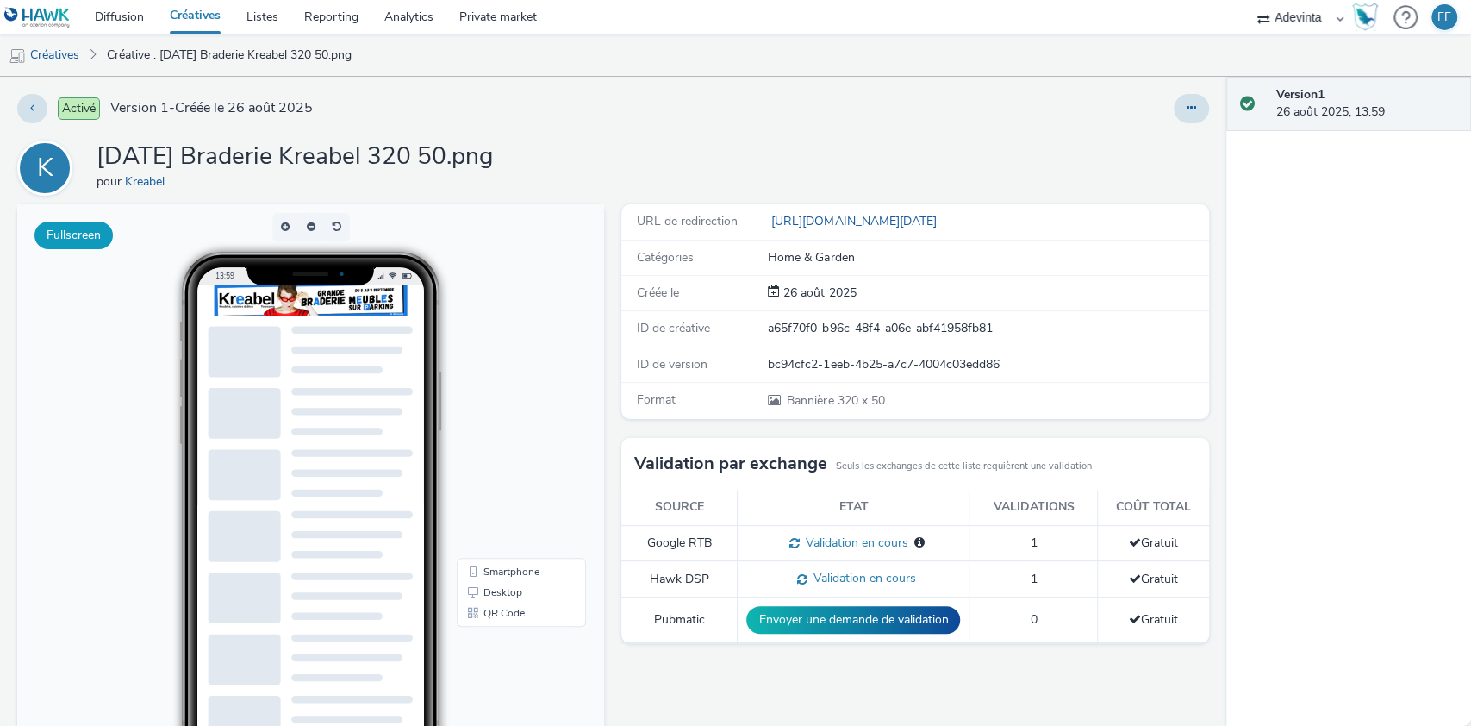
click at [64, 232] on button "Fullscreen" at bounding box center [73, 235] width 78 height 28
click at [67, 43] on link "Créatives" at bounding box center [44, 54] width 88 height 41
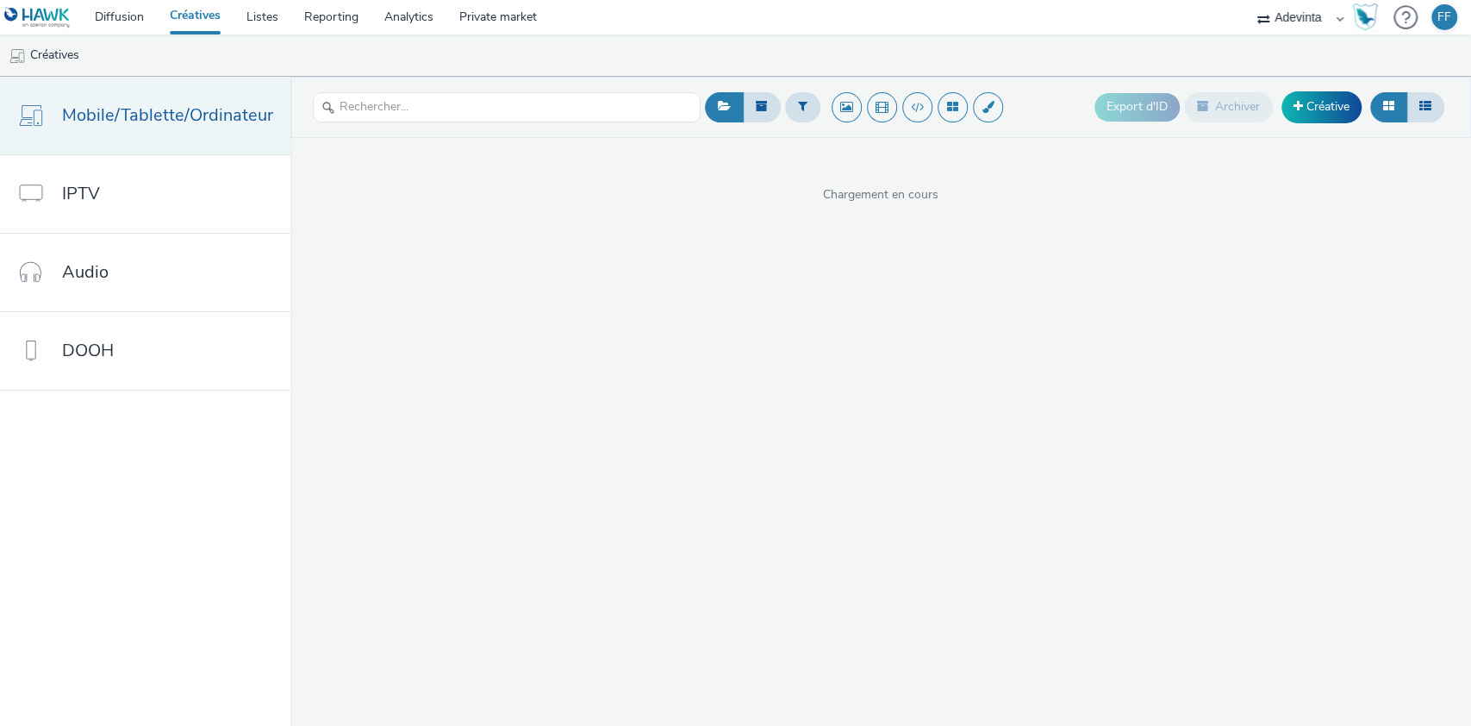
click at [172, 114] on span "Mobile/Tablette/Ordinateur" at bounding box center [167, 115] width 211 height 25
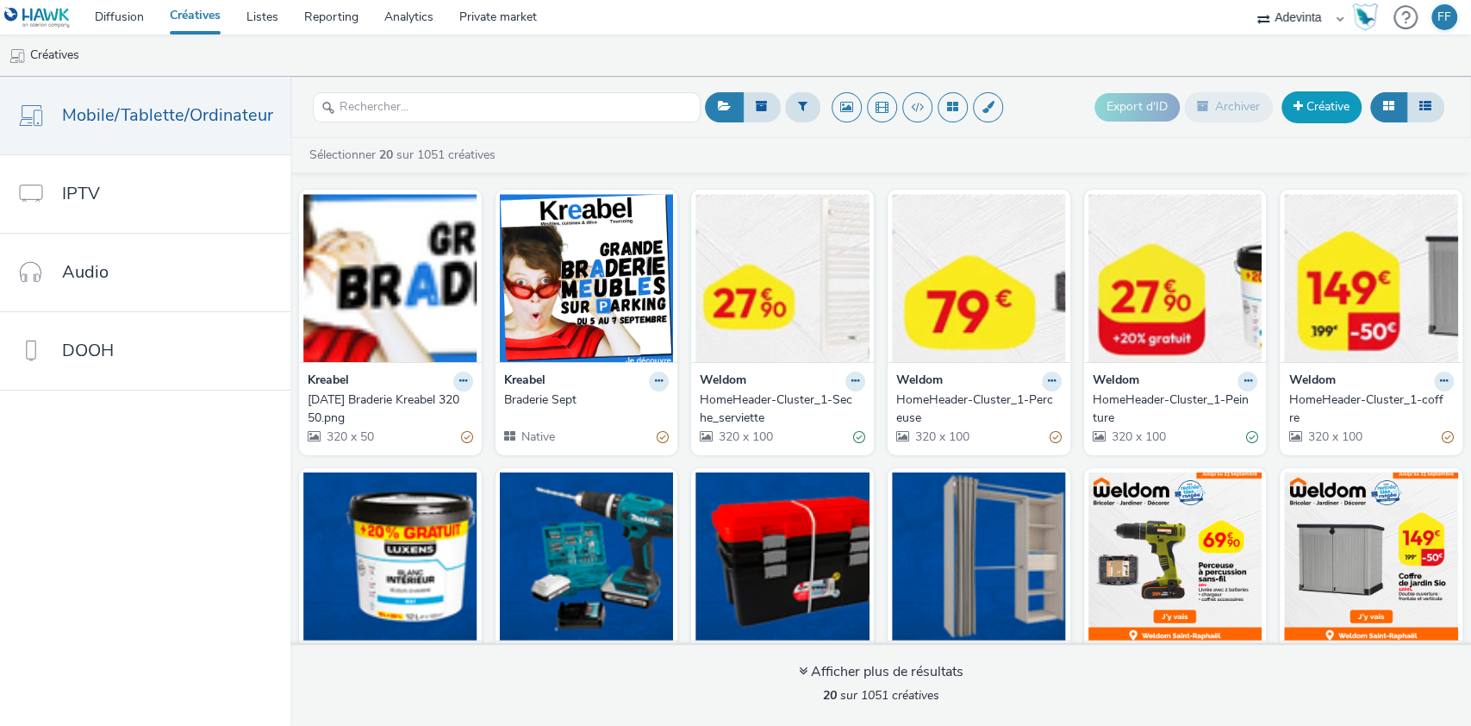
click at [1298, 106] on span at bounding box center [1298, 106] width 9 height 12
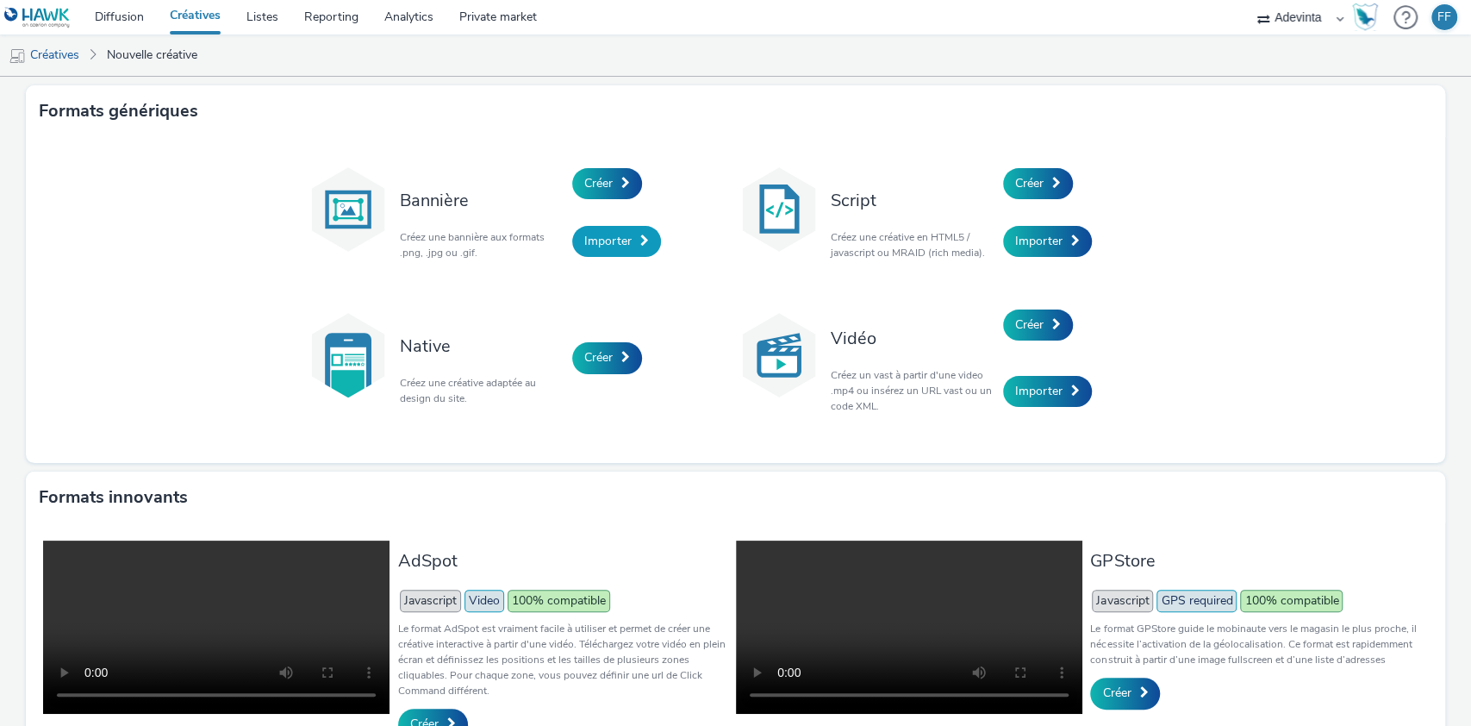
click at [589, 234] on span "Importer" at bounding box center [607, 241] width 47 height 16
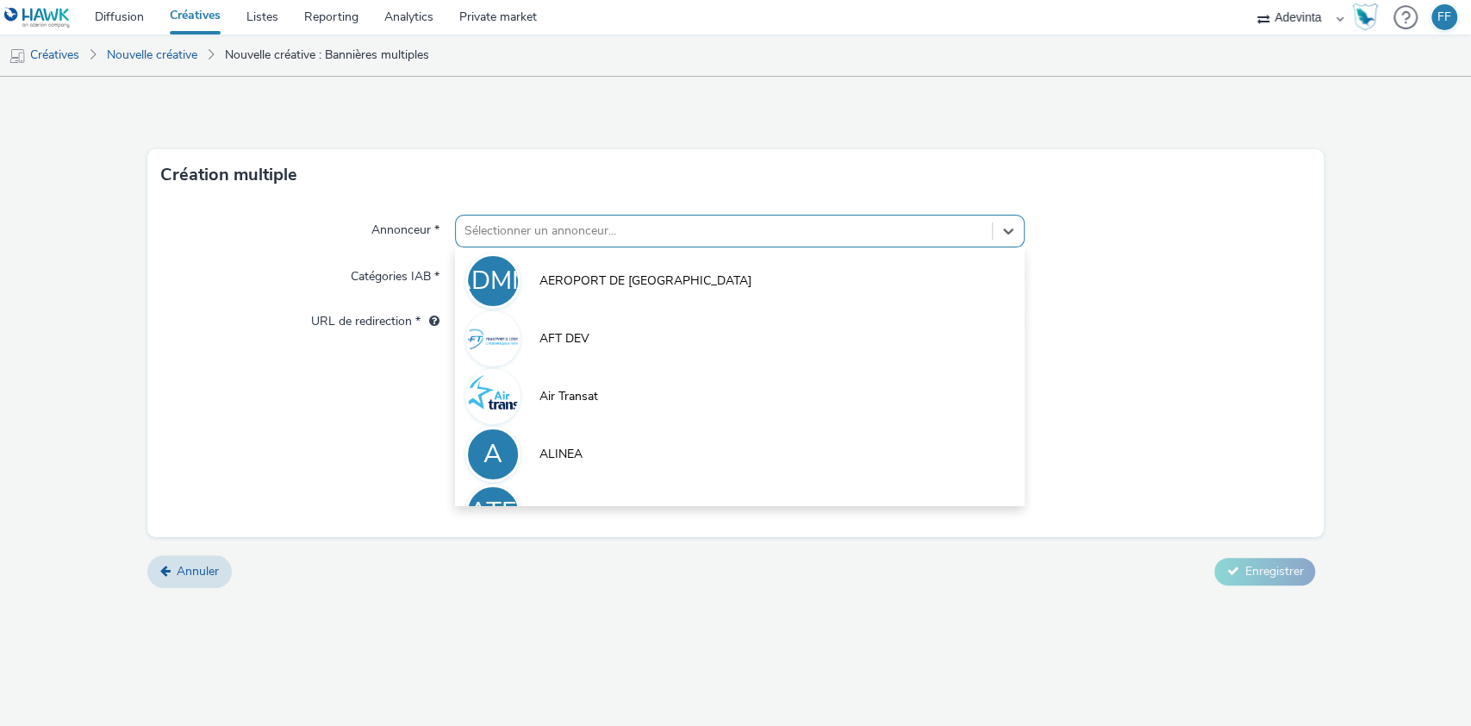
click at [589, 234] on div at bounding box center [725, 231] width 520 height 21
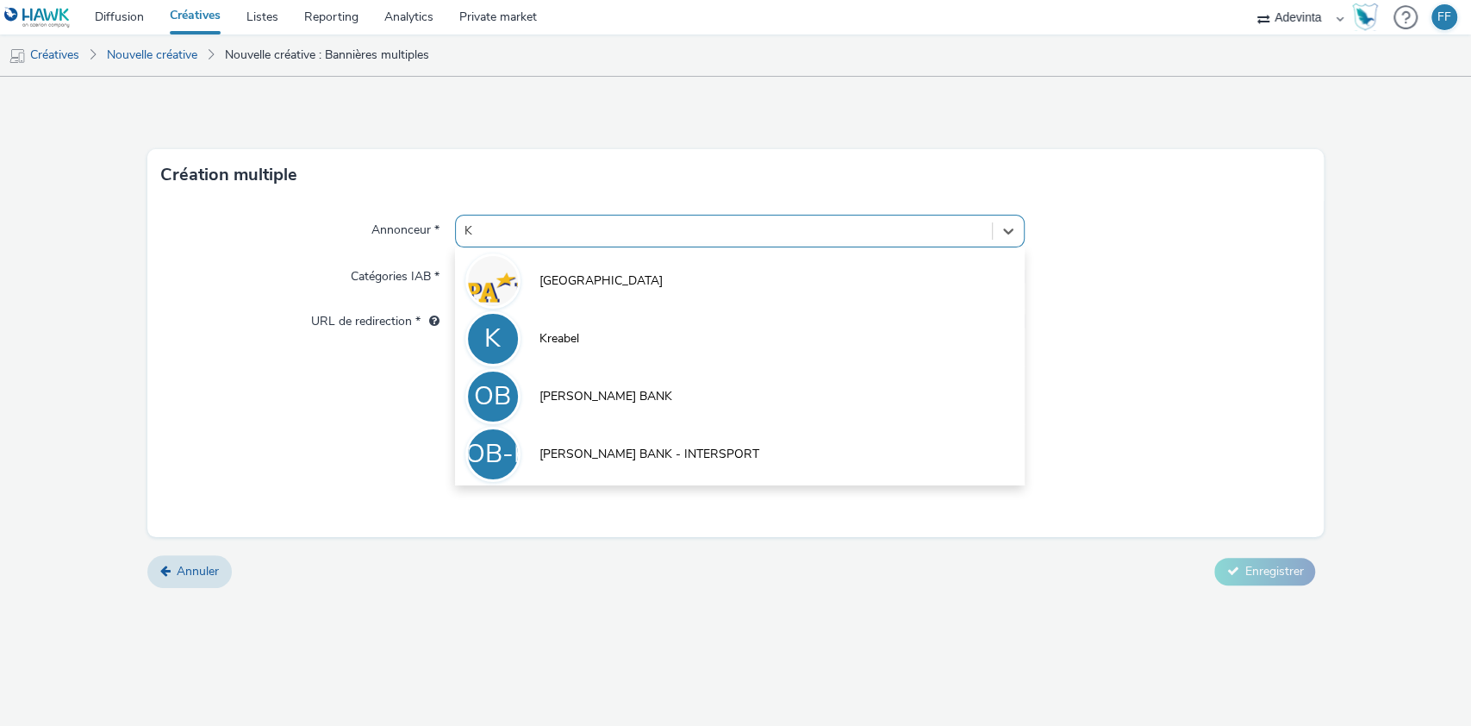
type input "KR"
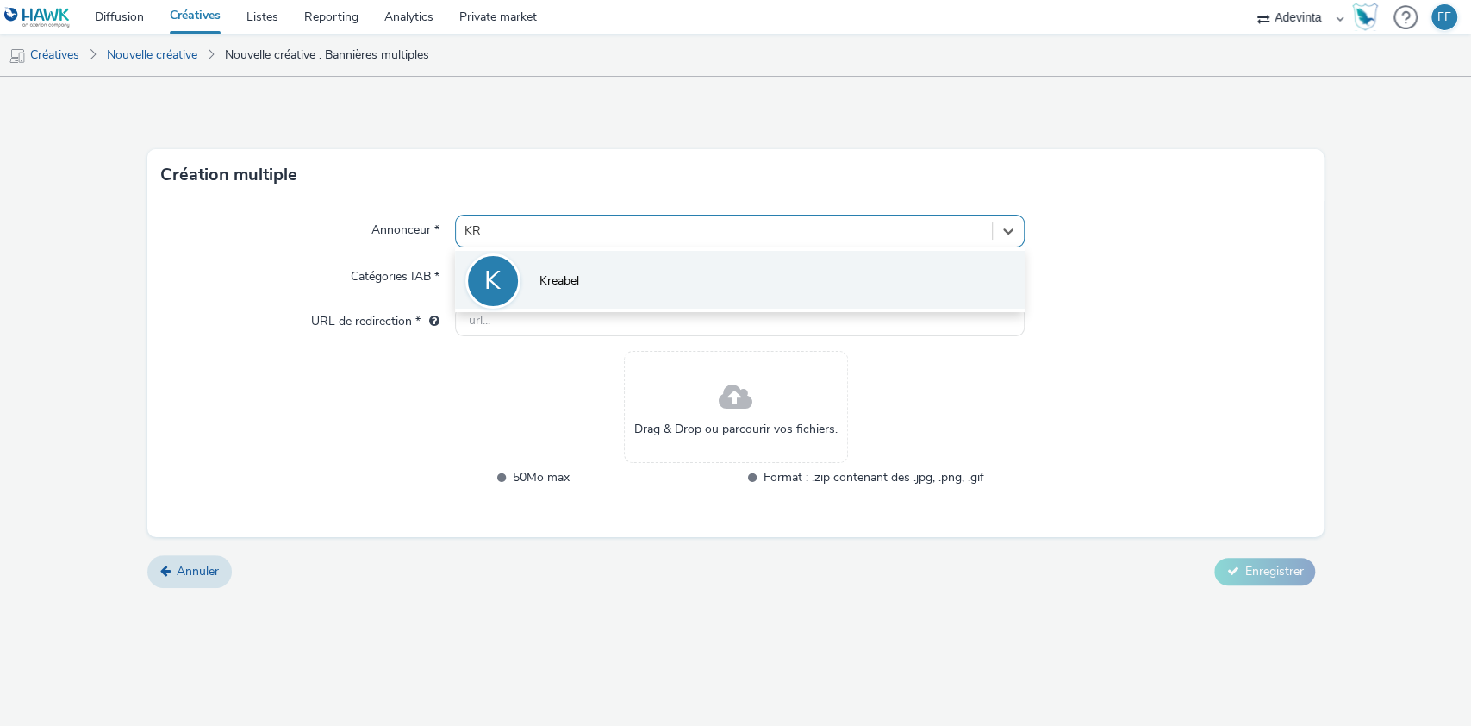
click at [584, 272] on li "K Kreabel" at bounding box center [740, 280] width 571 height 58
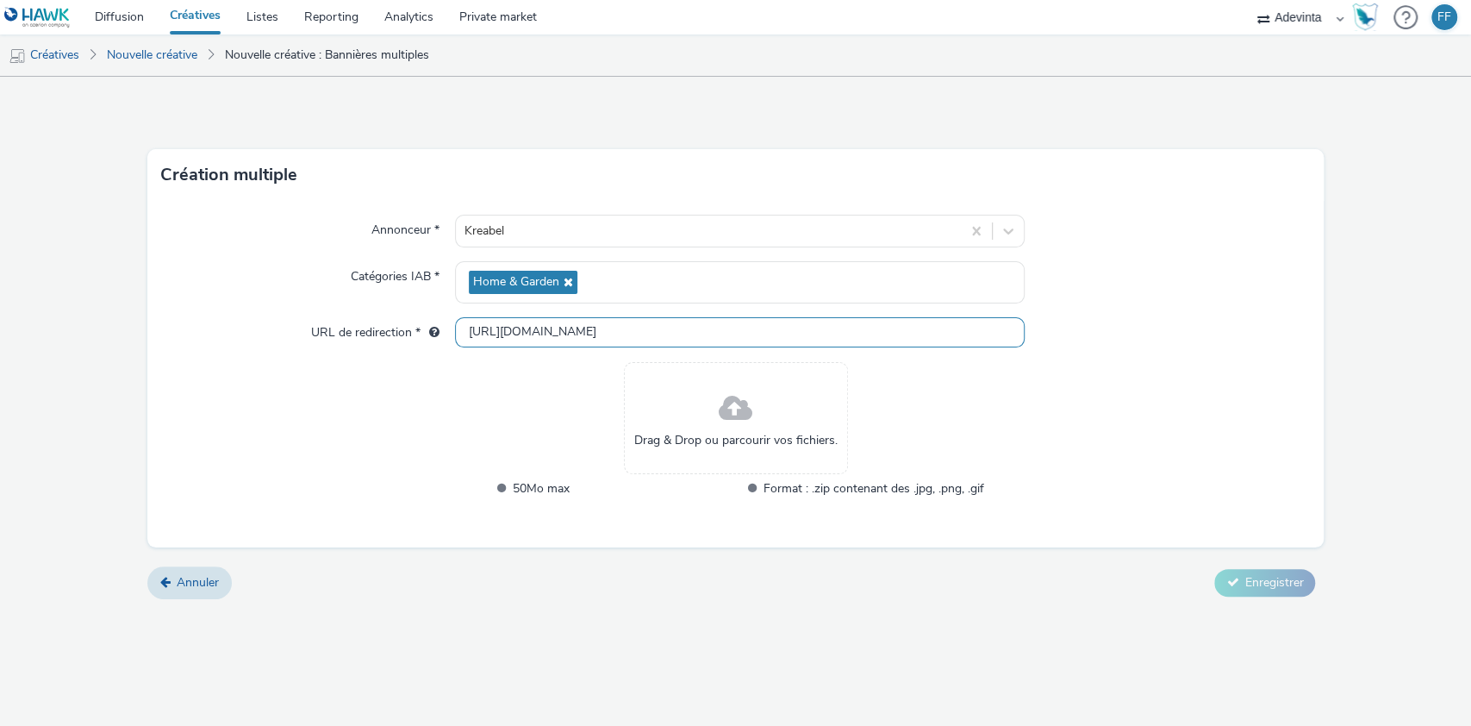
drag, startPoint x: 582, startPoint y: 328, endPoint x: 370, endPoint y: 320, distance: 212.2
click at [370, 320] on div "URL de redirection * http://kreabel.fr" at bounding box center [736, 332] width 1150 height 31
paste input "s://manager.hawk-platform.io/preview/organization/3b5b2a50-e881-429f-865d-aed61…"
type input "[URL][DOMAIN_NAME]"
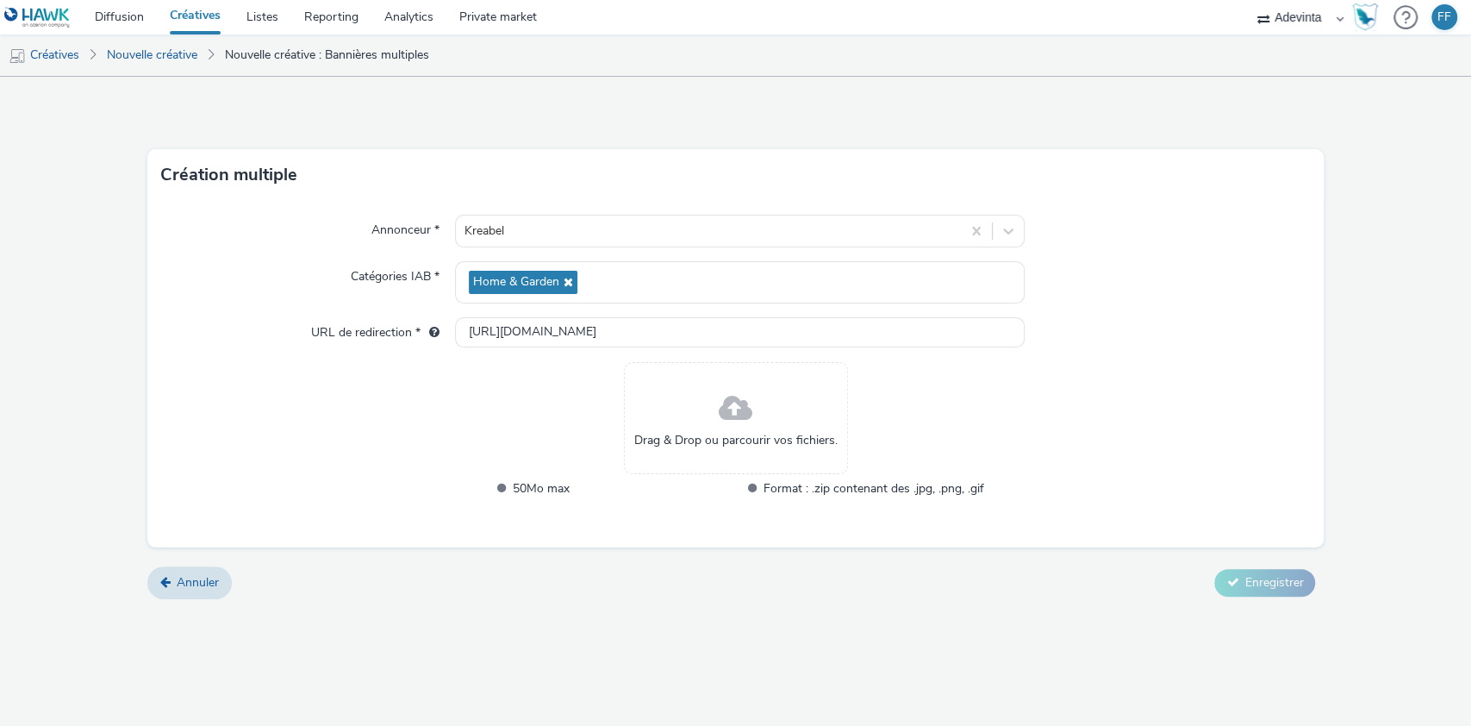
scroll to position [0, 0]
click at [697, 424] on div "Drag & Drop ou parcourir vos fichiers." at bounding box center [736, 418] width 224 height 112
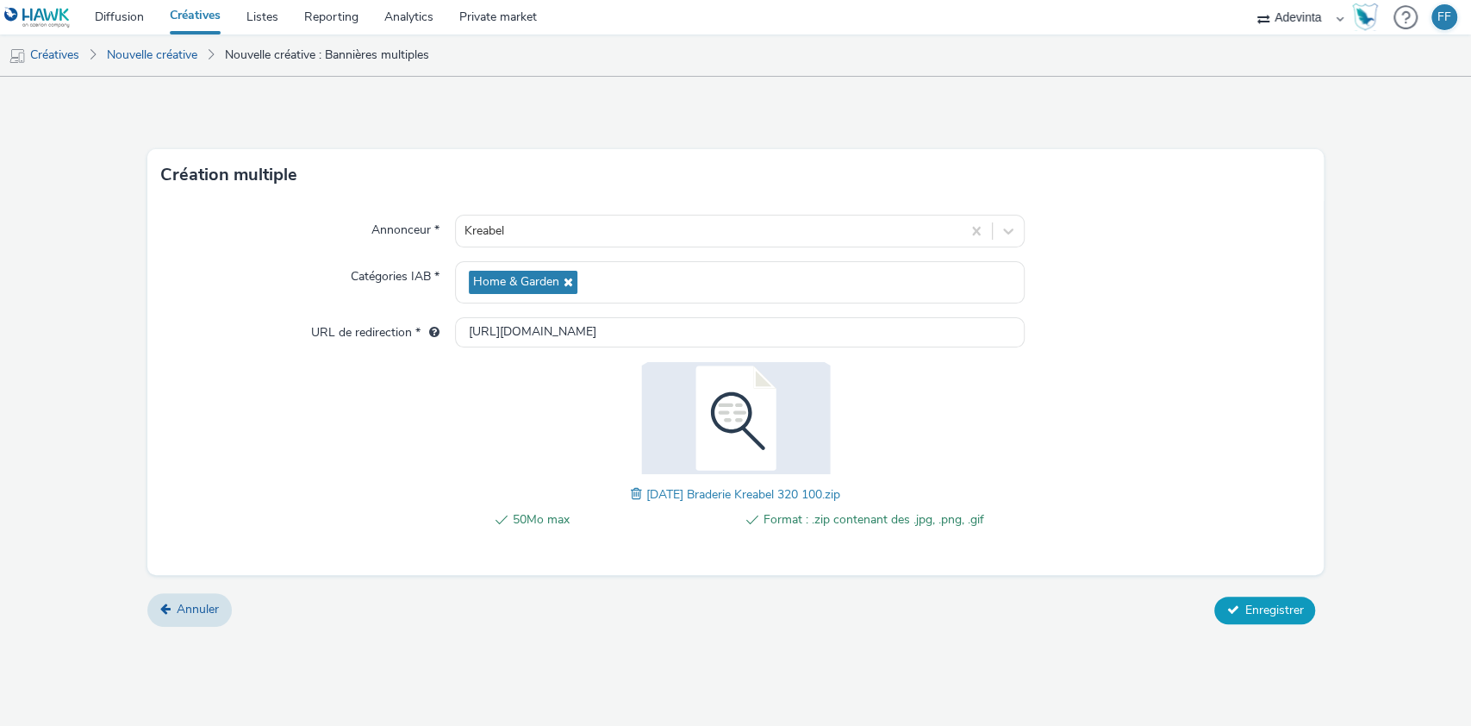
click at [1289, 616] on button "Enregistrer" at bounding box center [1264, 610] width 101 height 28
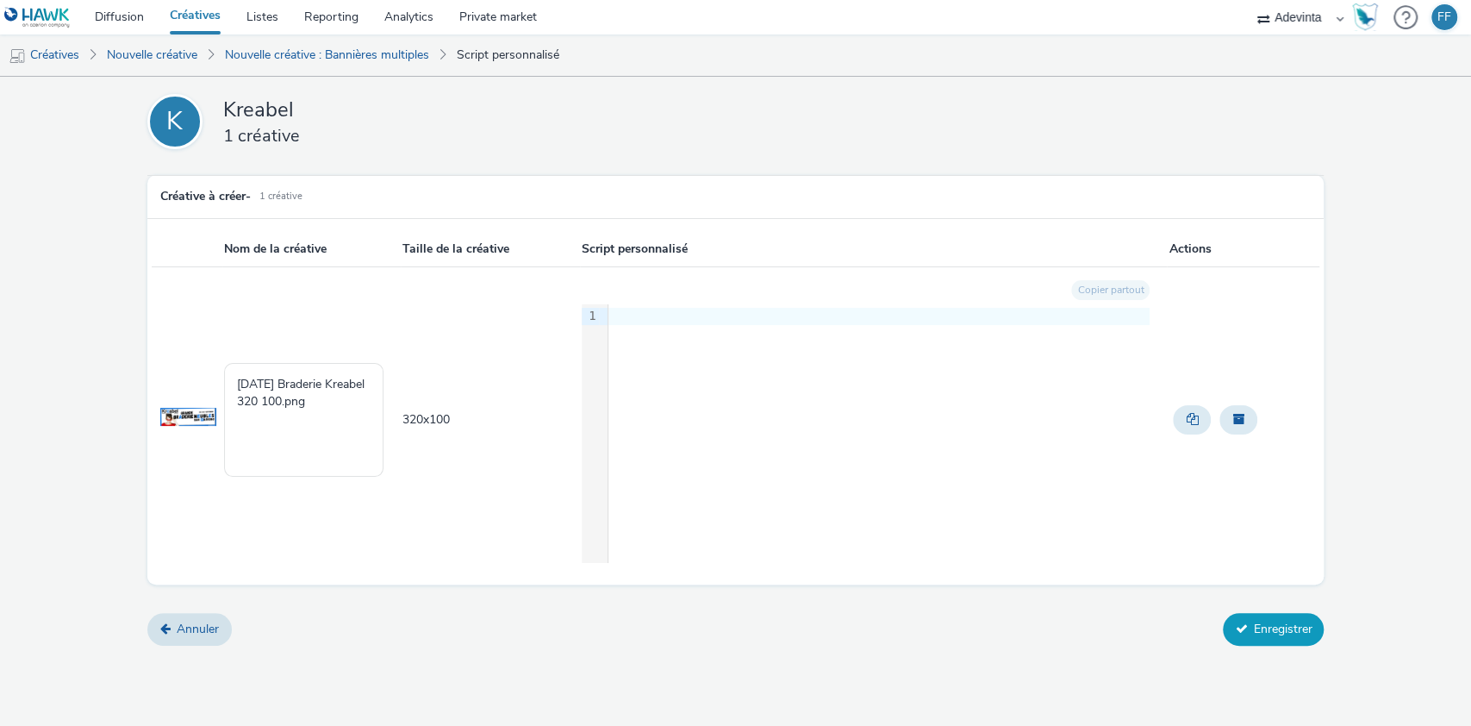
click at [1245, 624] on icon at bounding box center [1241, 628] width 12 height 12
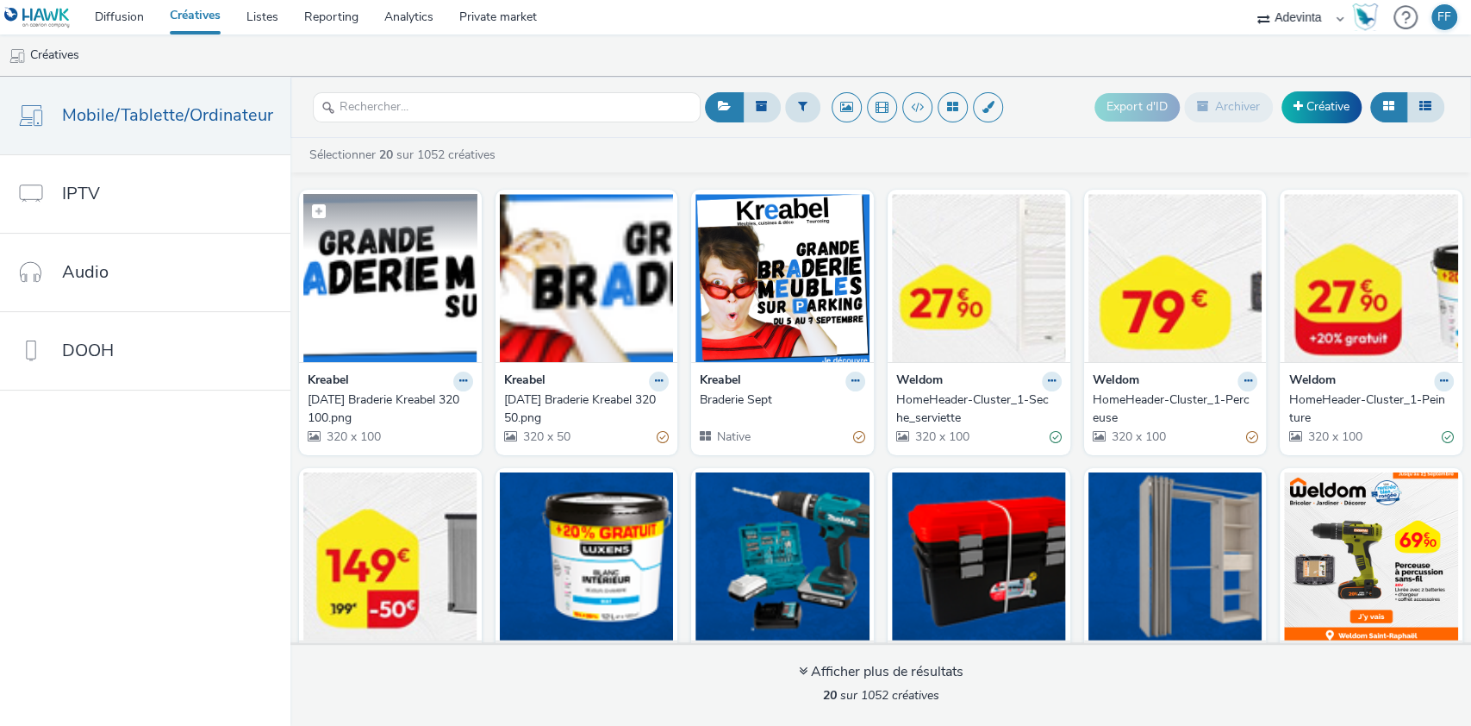
click at [408, 276] on img at bounding box center [390, 278] width 174 height 168
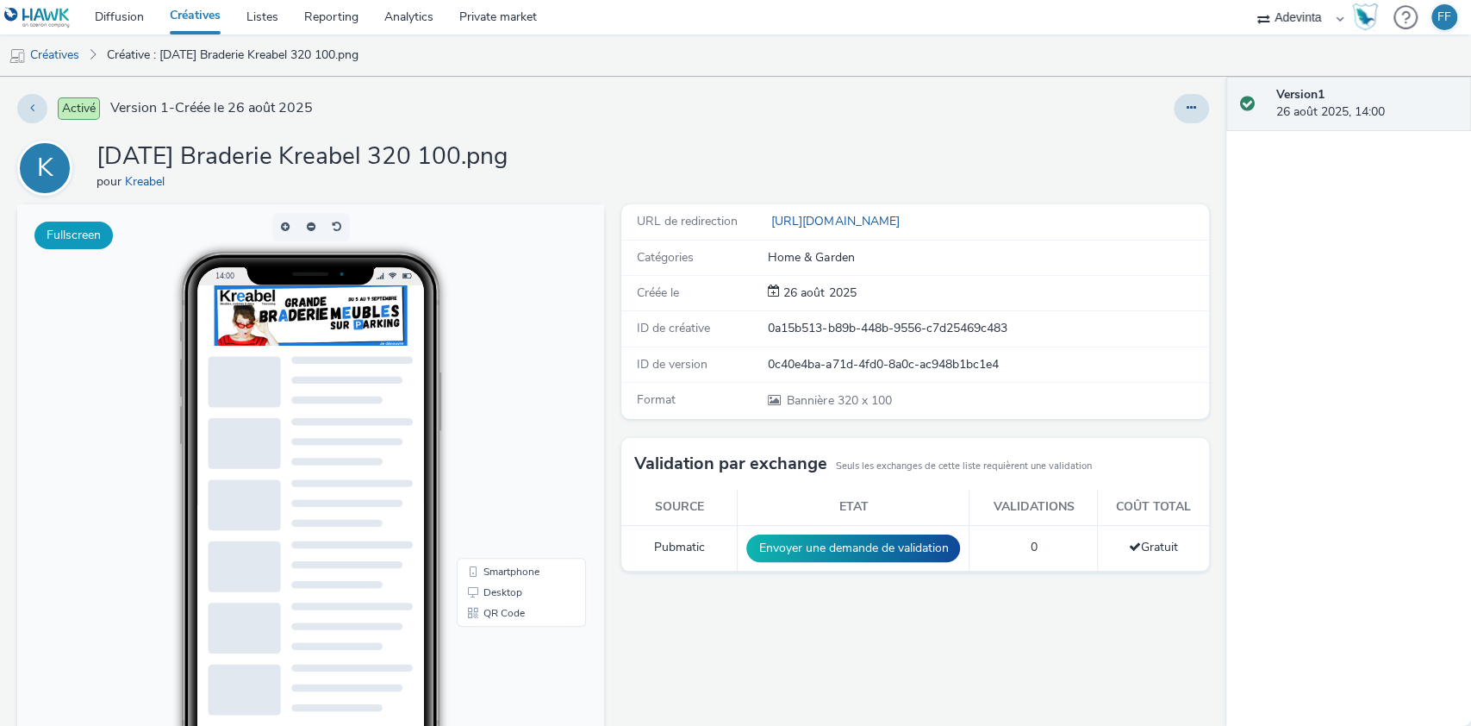
click at [82, 234] on button "Fullscreen" at bounding box center [73, 235] width 78 height 28
drag, startPoint x: 97, startPoint y: 146, endPoint x: 219, endPoint y: 142, distance: 121.6
click at [219, 142] on h1 "[DATE] Braderie Kreabel 320 100.png" at bounding box center [302, 156] width 411 height 33
copy h1 "2025.09.01"
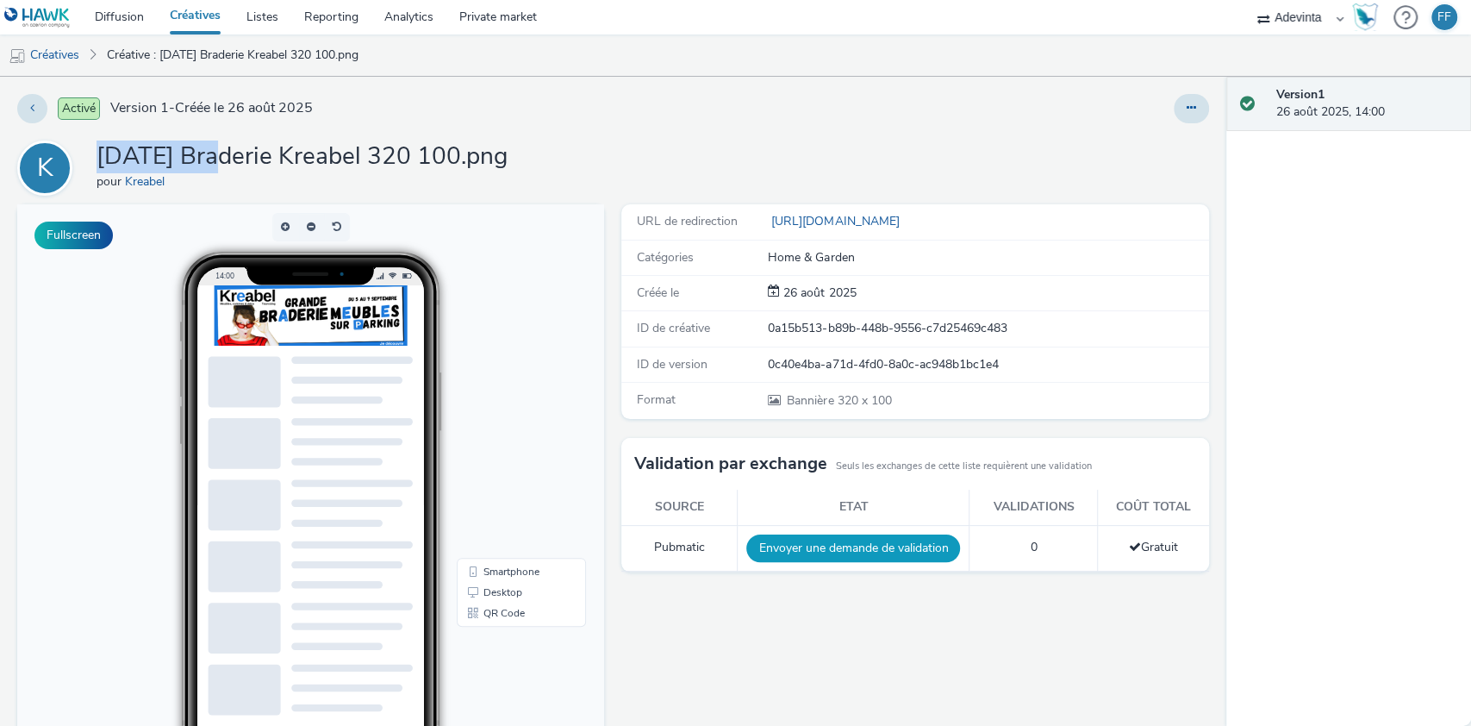
click at [789, 544] on button "Envoyer une demande de validation" at bounding box center [853, 548] width 214 height 28
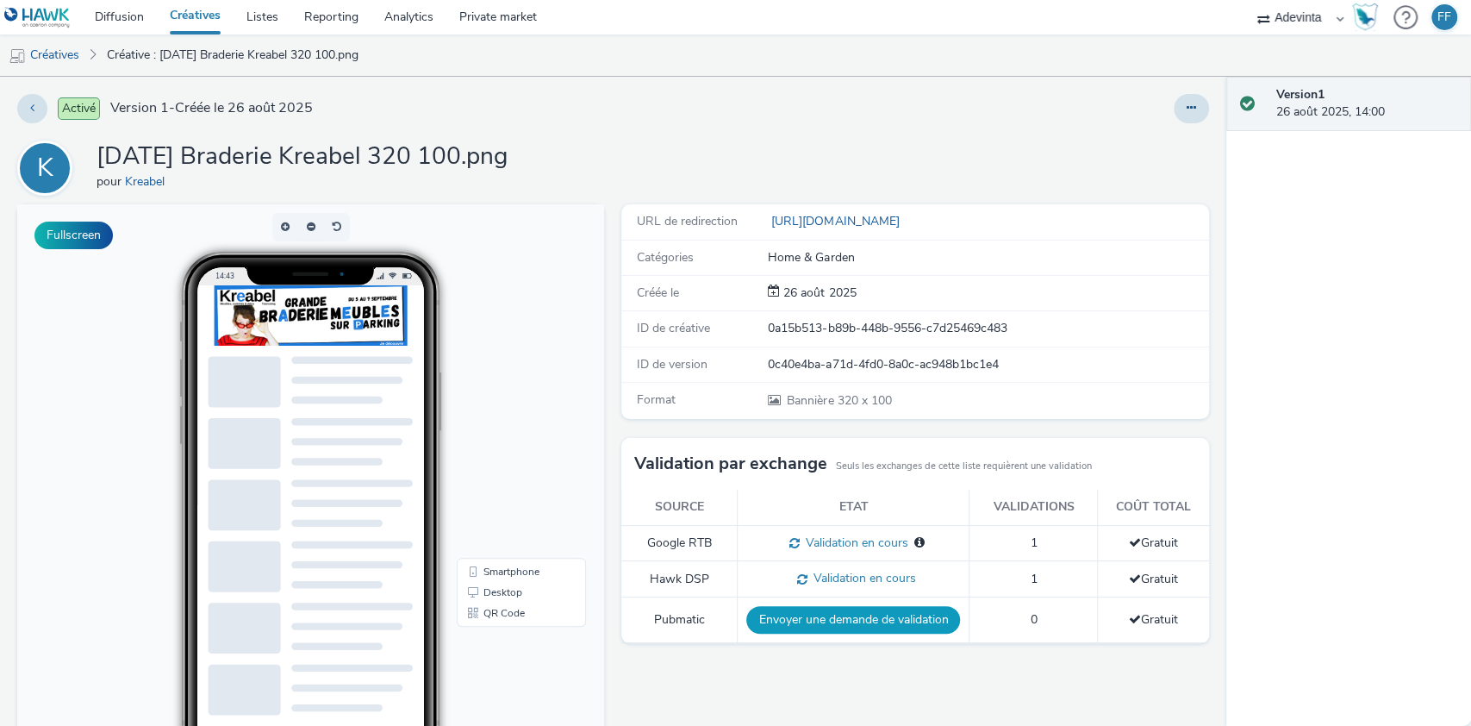
click at [396, 265] on button "Envoyer une demande de validation" at bounding box center [335, 239] width 122 height 51
